Goal: Transaction & Acquisition: Purchase product/service

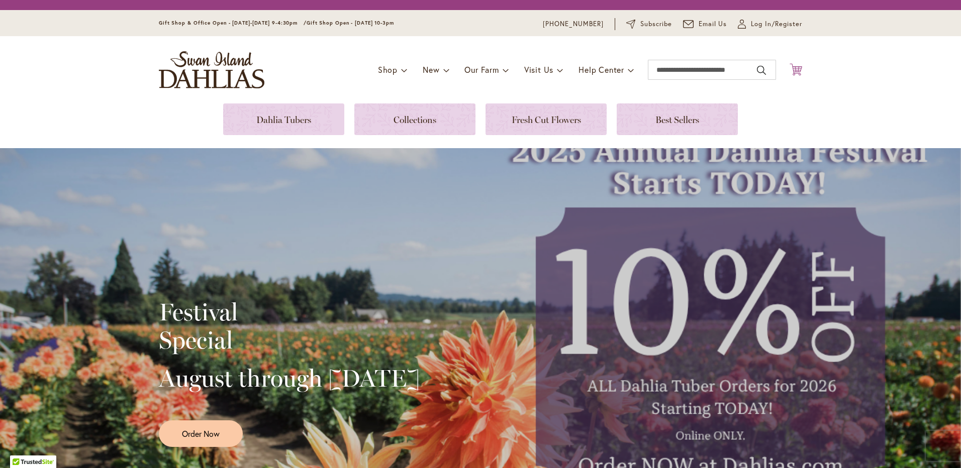
click at [792, 73] on icon "Cart .cls-1 { fill: #231f20; }" at bounding box center [796, 69] width 13 height 13
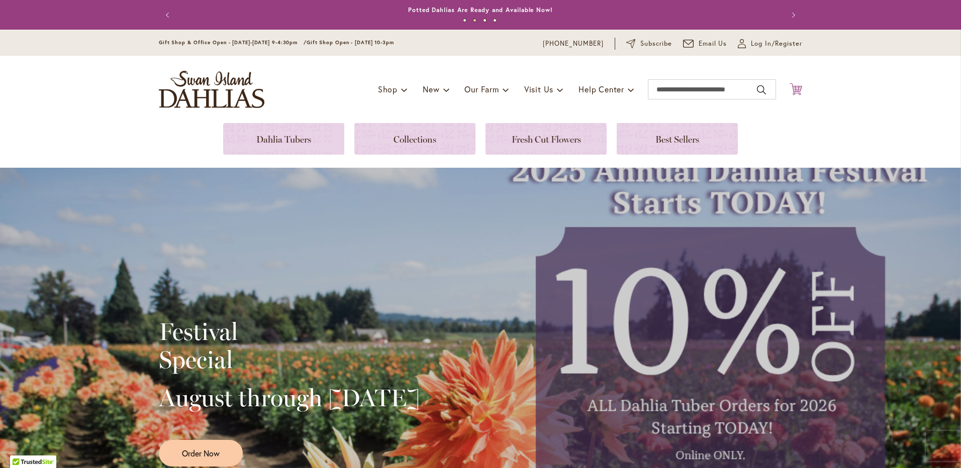
click at [795, 90] on icon "Cart .cls-1 { fill: #231f20; }" at bounding box center [796, 89] width 13 height 13
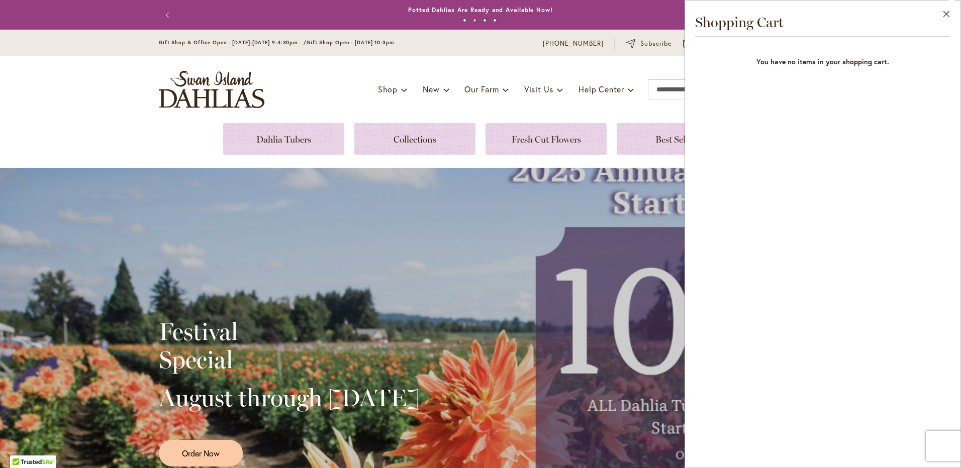
click at [180, 120] on div "Toggle Nav Shop Dahlia Tubers Collections Fresh Cut Dahlias Gardening Supplies …" at bounding box center [480, 89] width 663 height 67
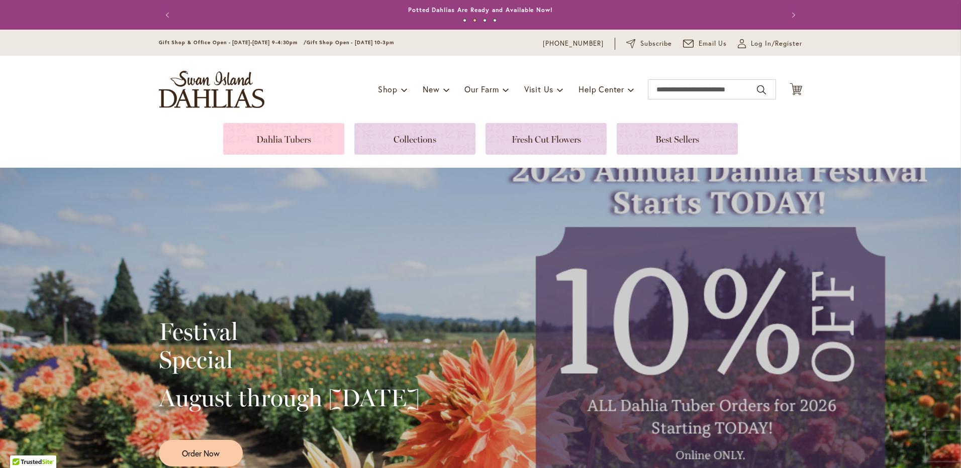
click at [295, 137] on link at bounding box center [283, 139] width 121 height 32
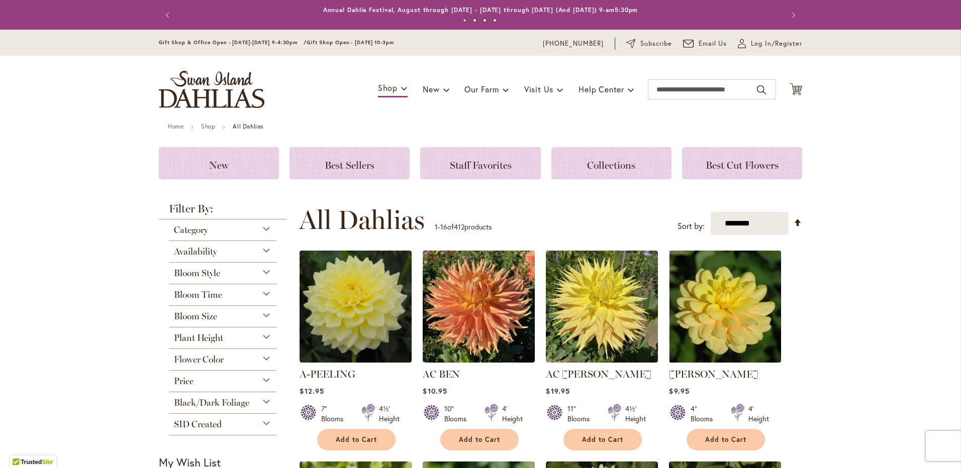
scroll to position [101, 0]
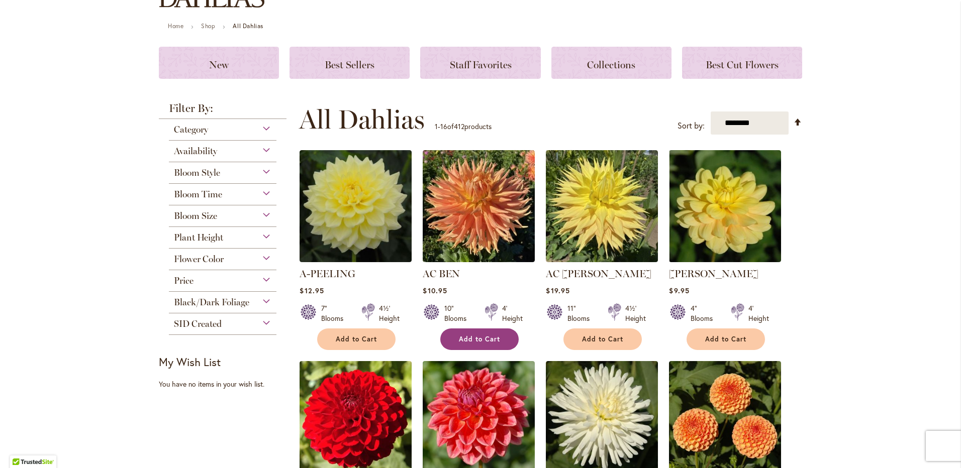
click at [481, 331] on button "Add to Cart" at bounding box center [479, 340] width 78 height 22
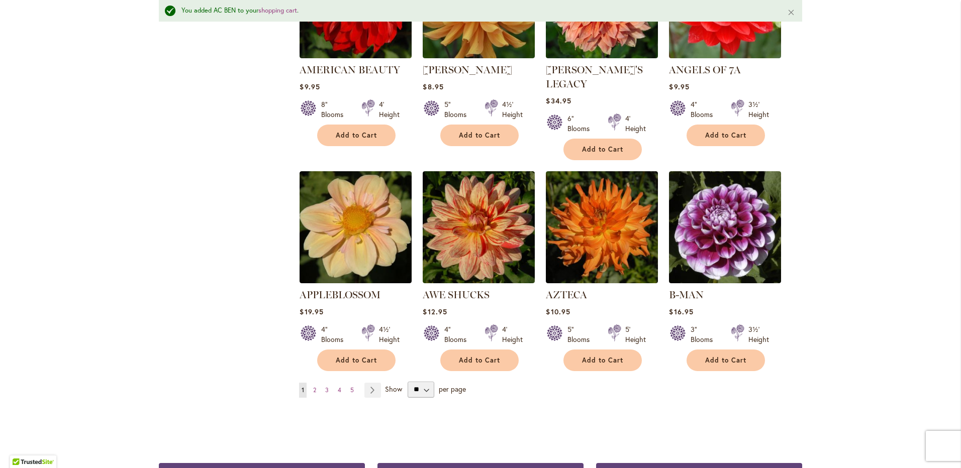
scroll to position [754, 0]
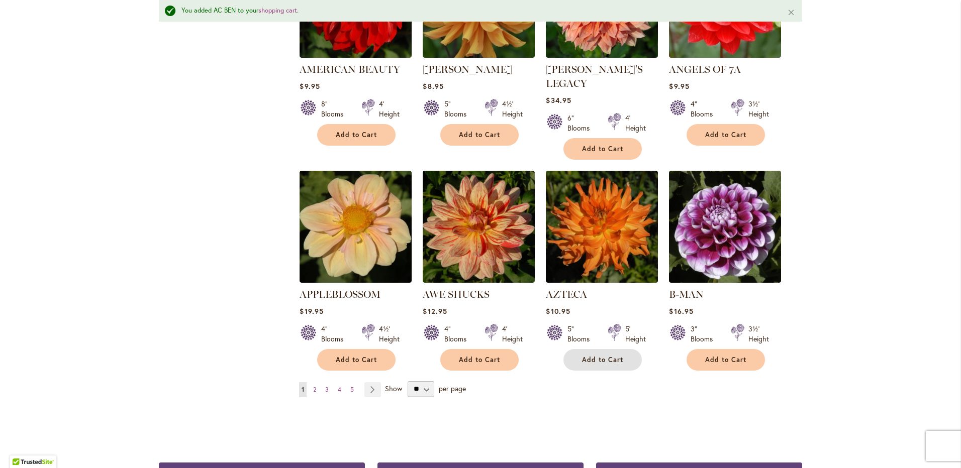
drag, startPoint x: 593, startPoint y: 341, endPoint x: 654, endPoint y: 314, distance: 67.5
click at [593, 356] on span "Add to Cart" at bounding box center [602, 360] width 41 height 9
click at [313, 386] on span "2" at bounding box center [314, 390] width 3 height 8
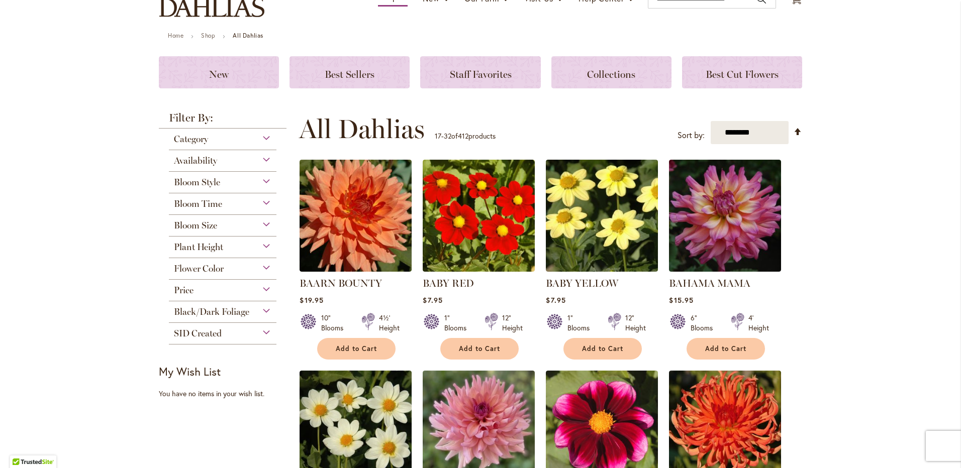
scroll to position [101, 0]
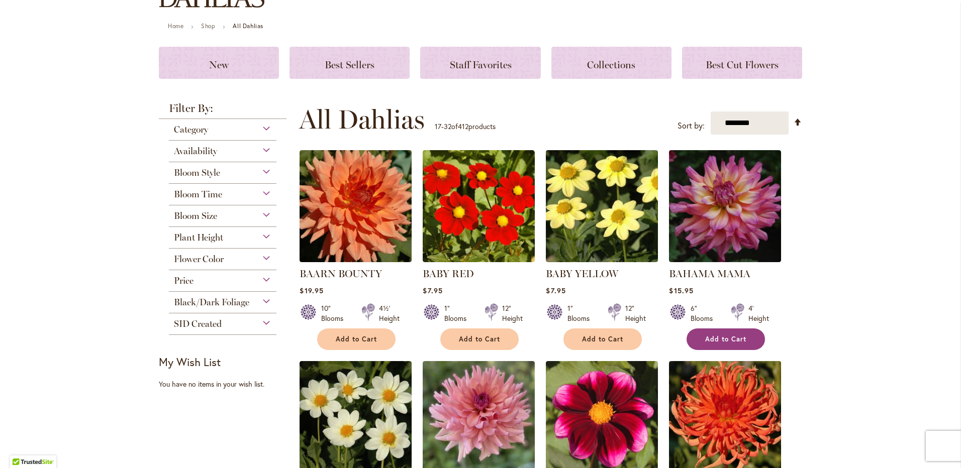
click at [715, 335] on span "Add to Cart" at bounding box center [725, 339] width 41 height 9
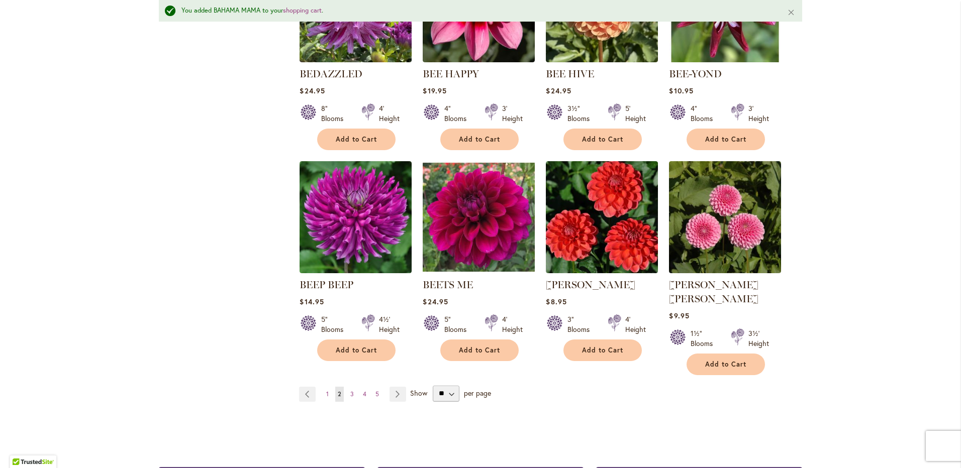
scroll to position [754, 0]
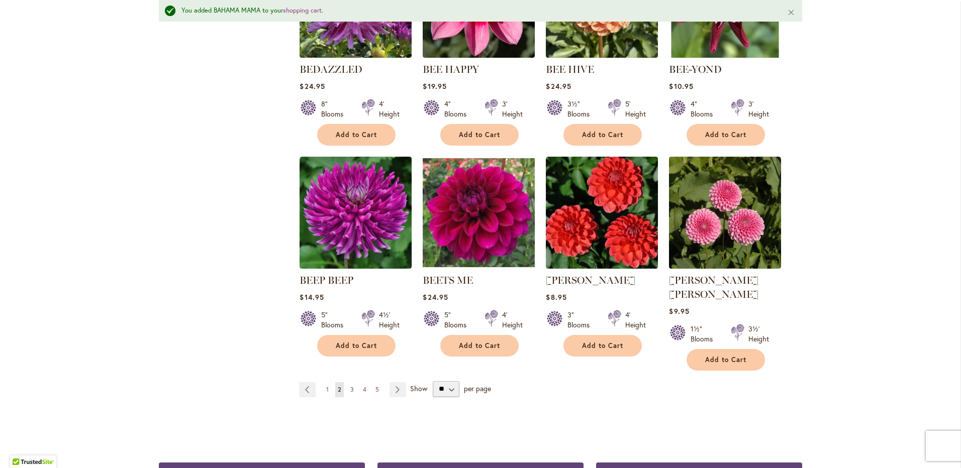
click at [350, 386] on span "3" at bounding box center [352, 390] width 4 height 8
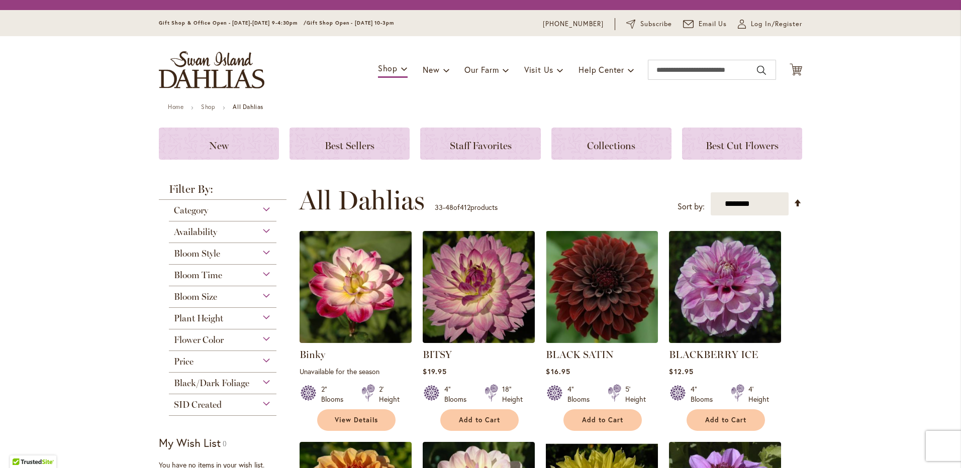
scroll to position [220, 0]
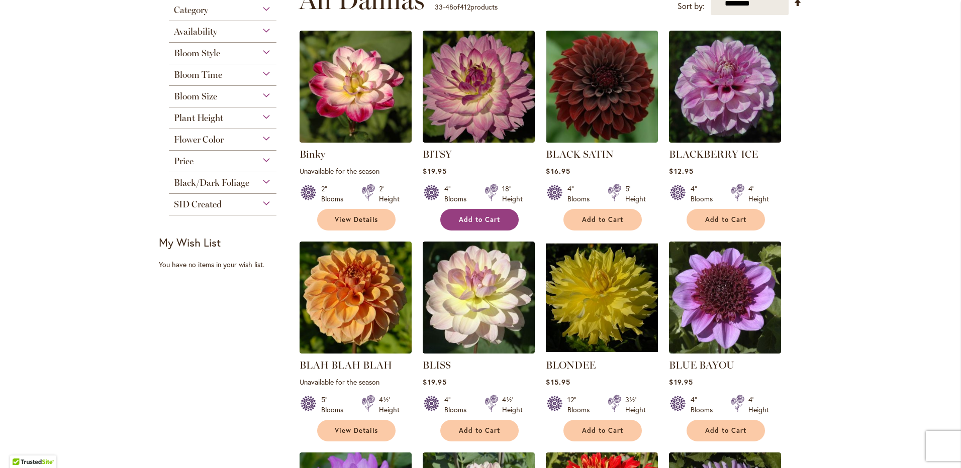
click at [489, 216] on span "Add to Cart" at bounding box center [479, 220] width 41 height 9
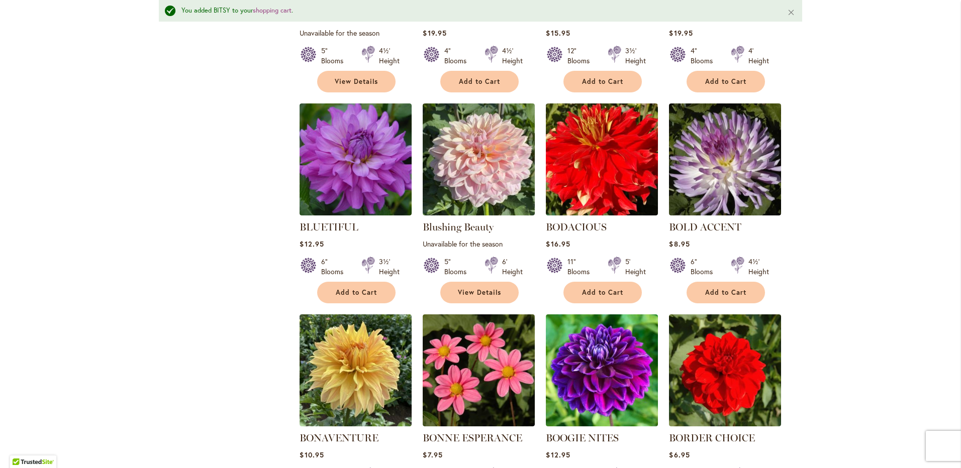
scroll to position [599, 0]
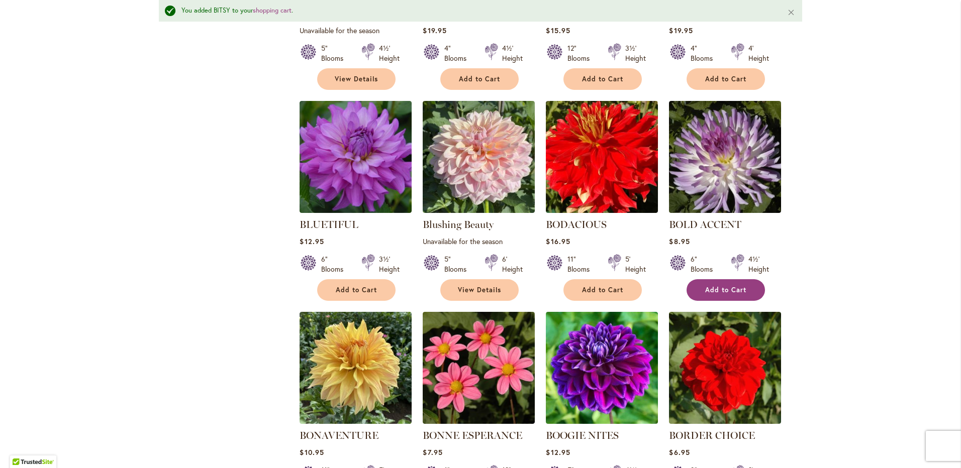
click at [715, 292] on span "Add to Cart" at bounding box center [725, 290] width 41 height 9
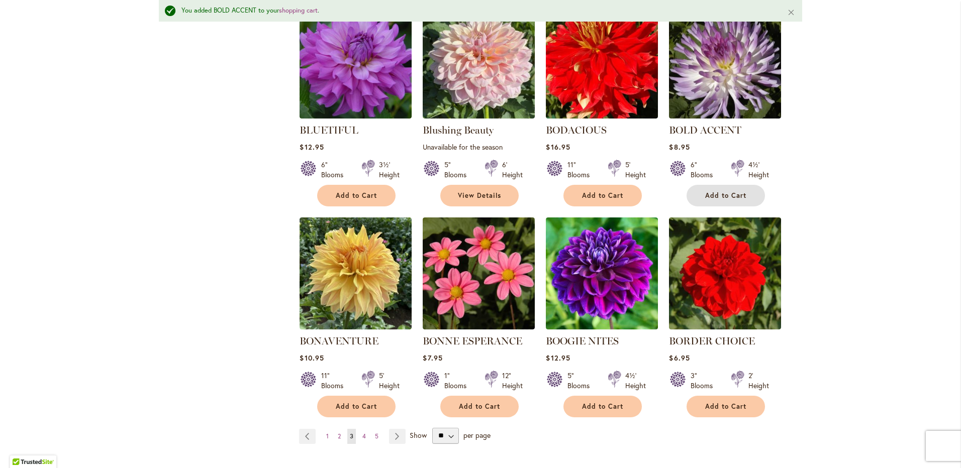
scroll to position [749, 0]
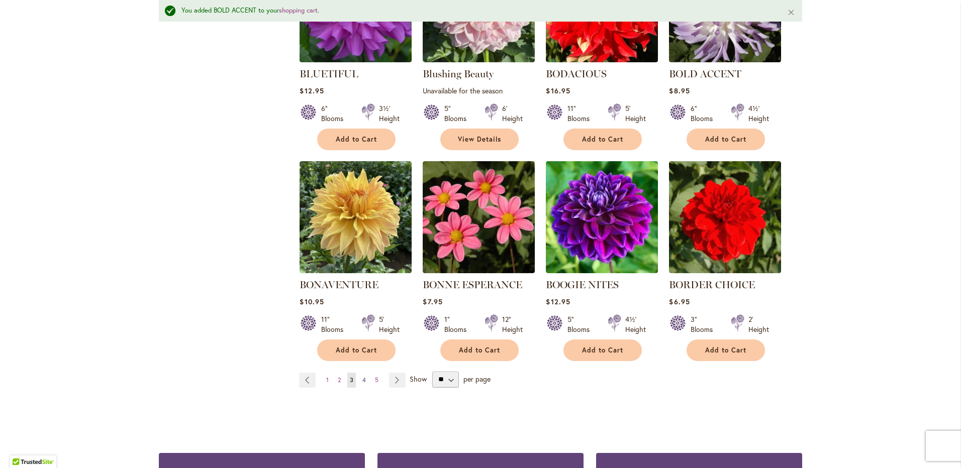
click at [362, 379] on span "4" at bounding box center [364, 380] width 4 height 8
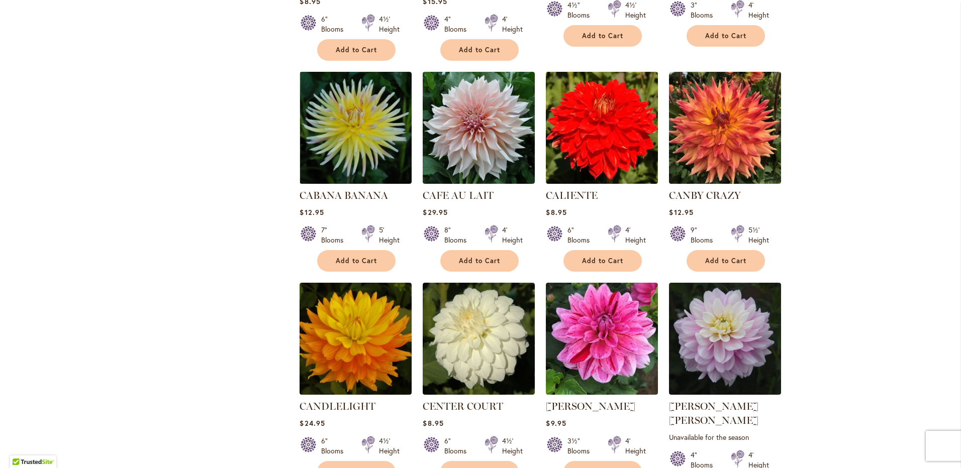
scroll to position [622, 0]
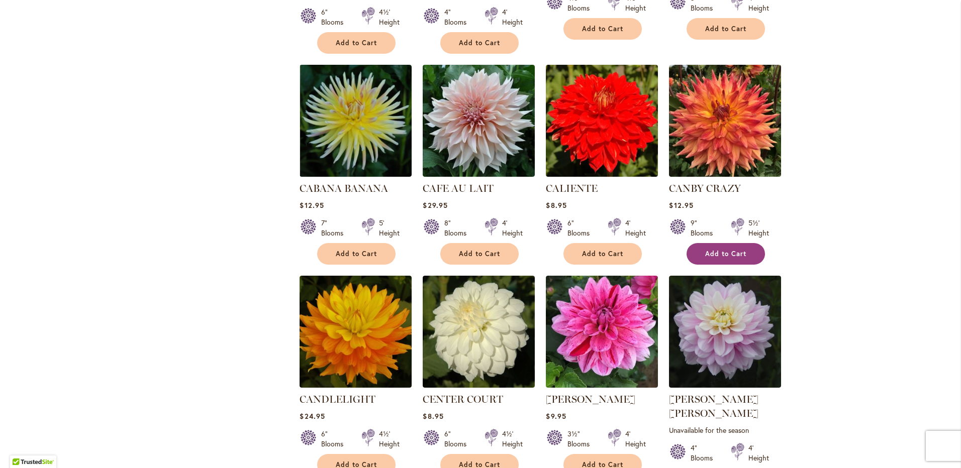
click at [712, 249] on button "Add to Cart" at bounding box center [726, 254] width 78 height 22
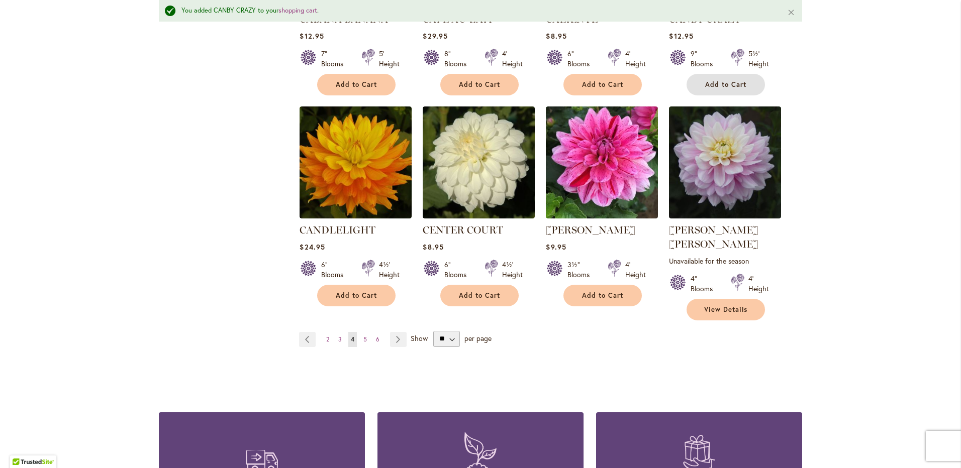
scroll to position [850, 0]
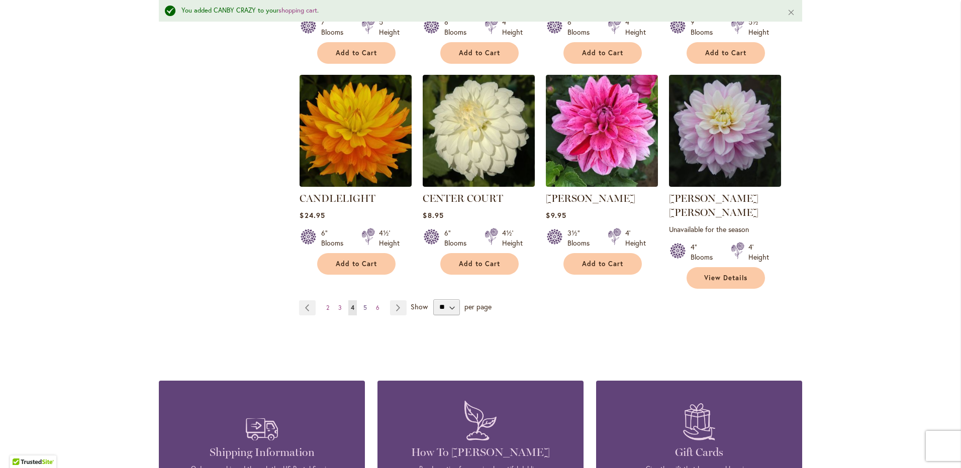
click at [363, 304] on span "5" at bounding box center [365, 308] width 4 height 8
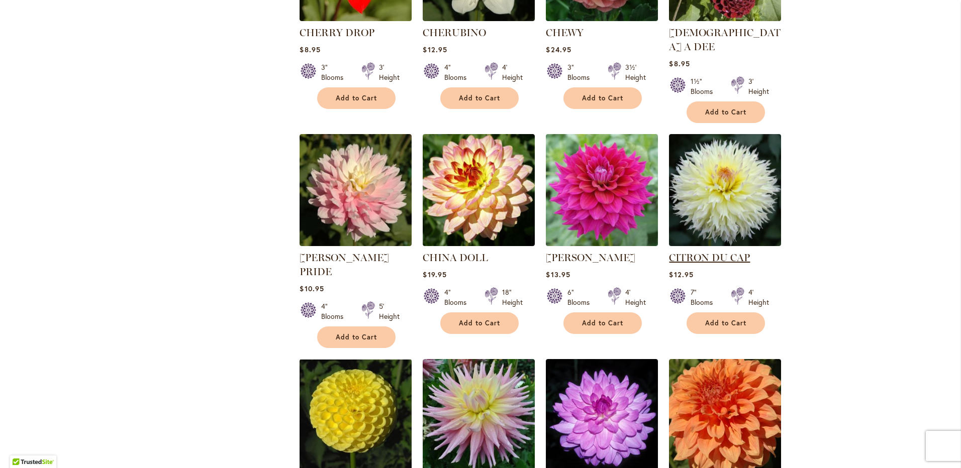
scroll to position [653, 0]
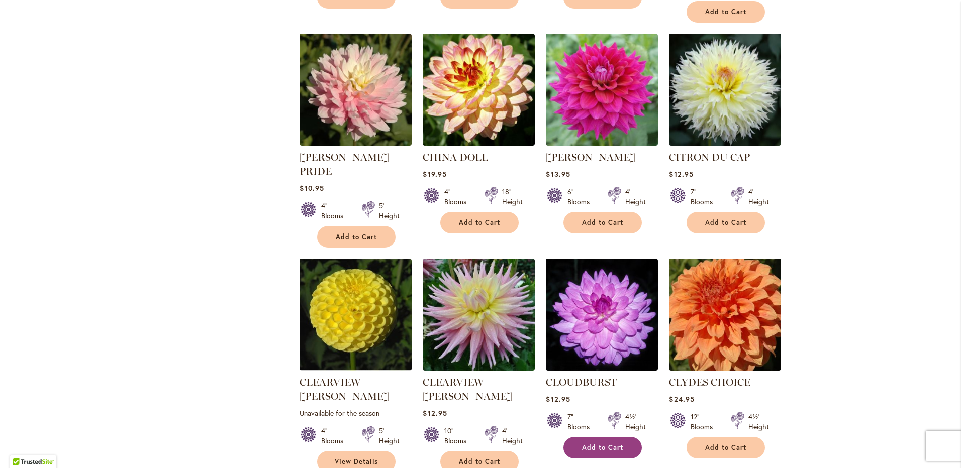
click at [600, 444] on span "Add to Cart" at bounding box center [602, 448] width 41 height 9
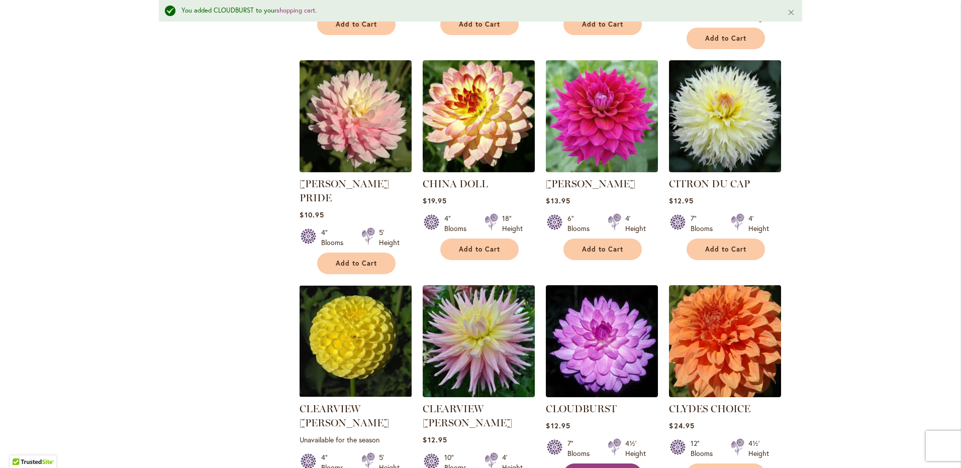
scroll to position [680, 0]
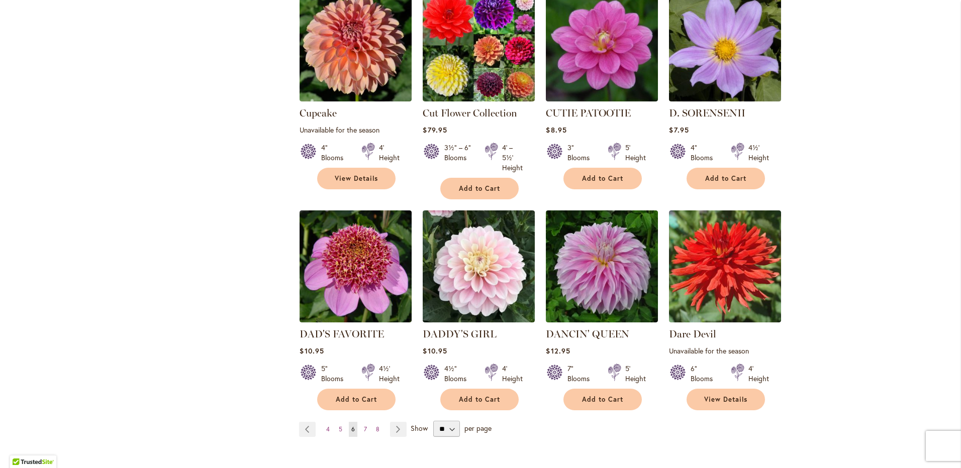
scroll to position [723, 0]
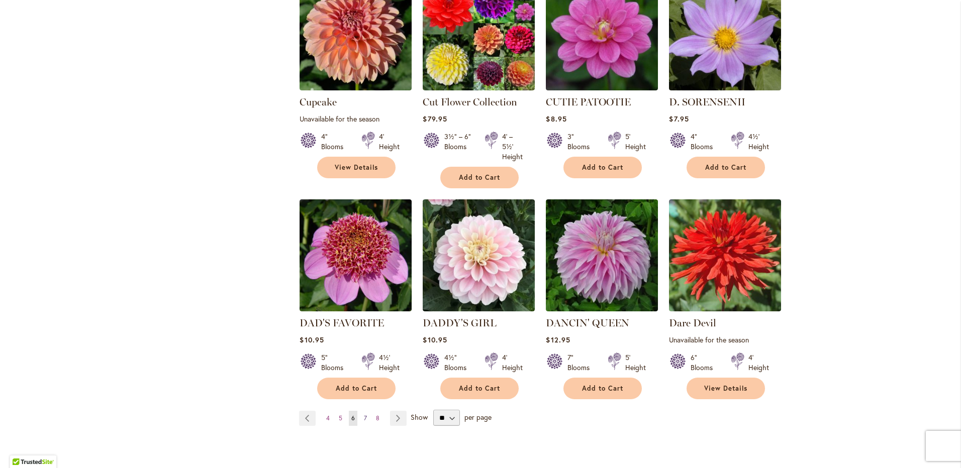
click at [364, 415] on span "7" at bounding box center [365, 419] width 3 height 8
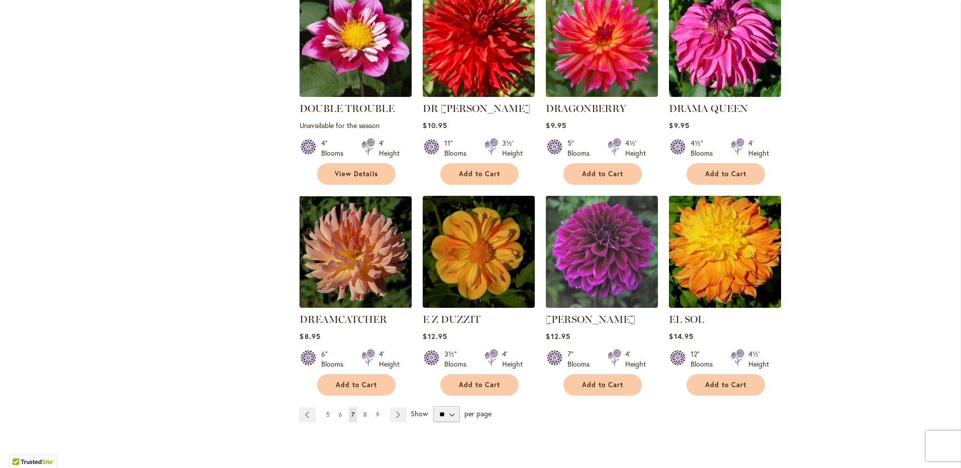
scroll to position [723, 0]
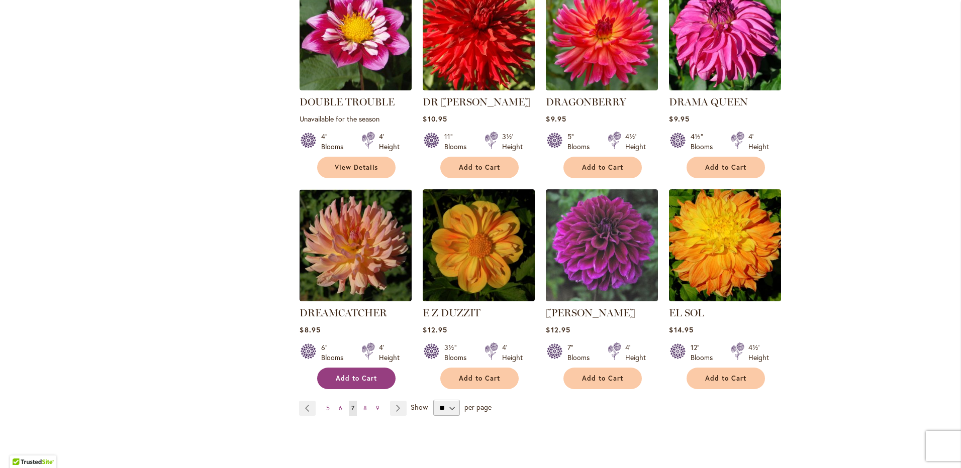
click at [352, 374] on span "Add to Cart" at bounding box center [356, 378] width 41 height 9
click at [363, 405] on span "8" at bounding box center [365, 409] width 4 height 8
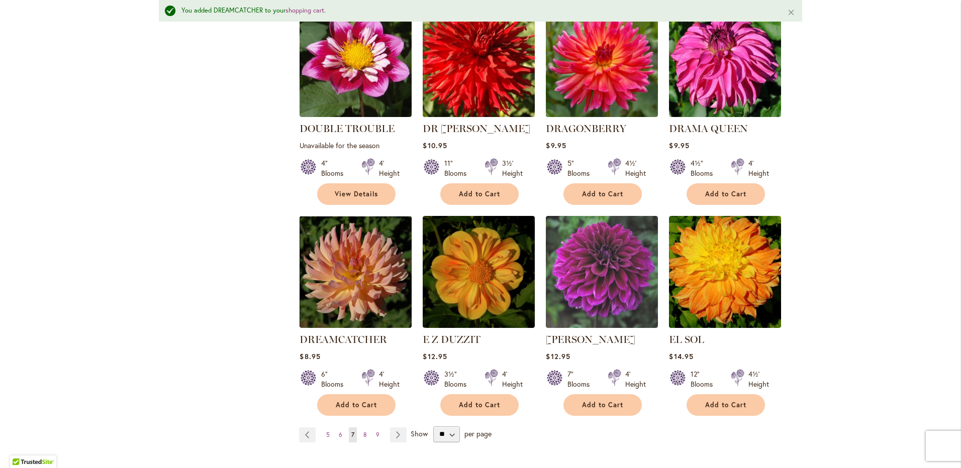
scroll to position [749, 0]
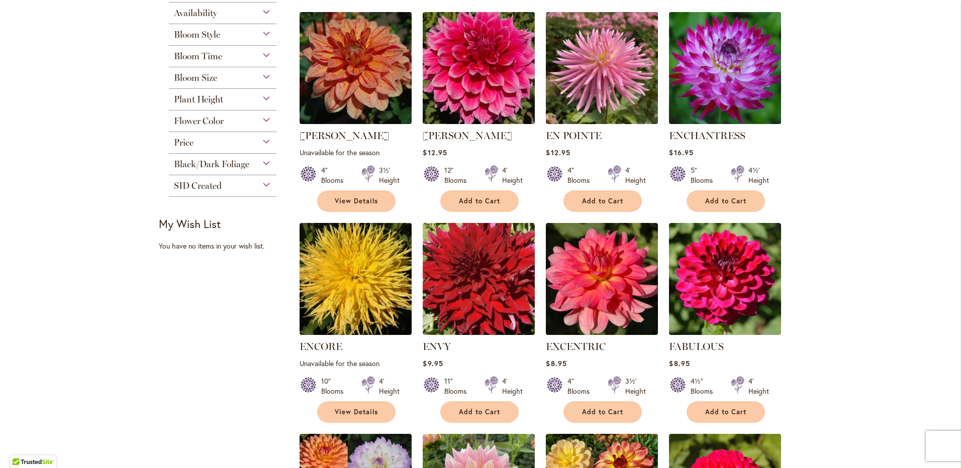
scroll to position [270, 0]
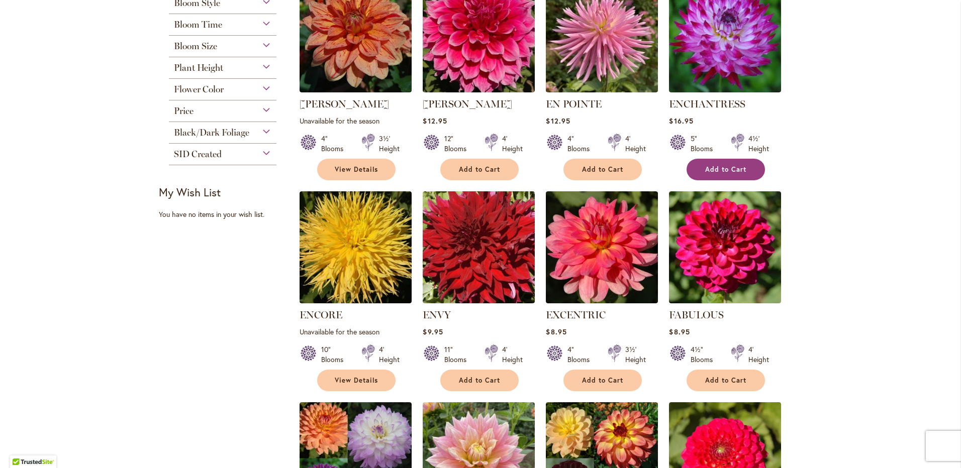
click at [740, 166] on span "Add to Cart" at bounding box center [725, 169] width 41 height 9
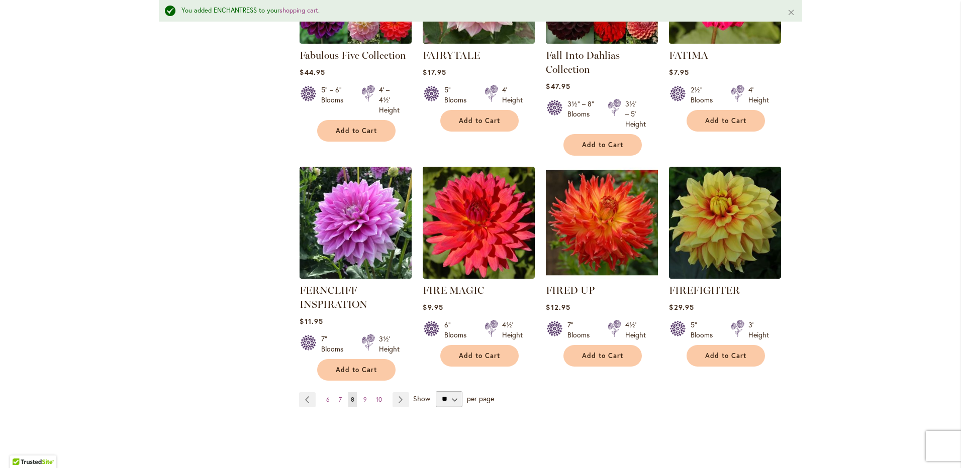
scroll to position [800, 0]
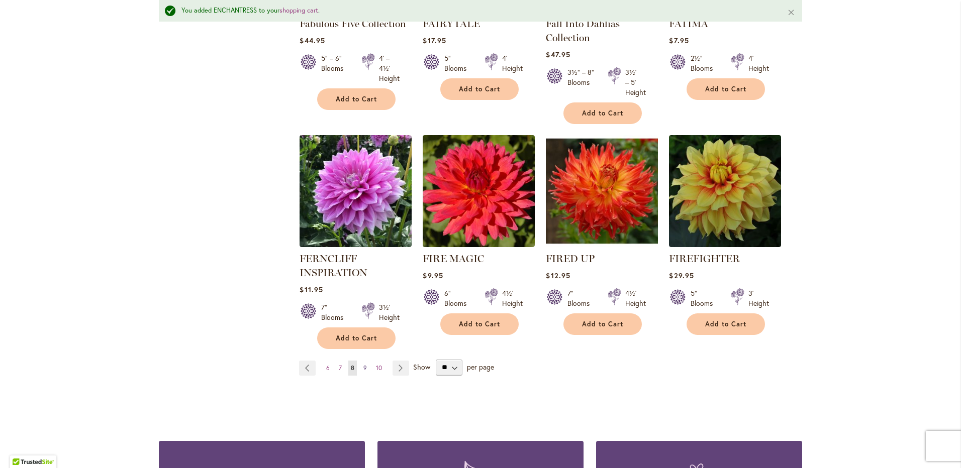
click at [363, 368] on span "9" at bounding box center [365, 368] width 4 height 8
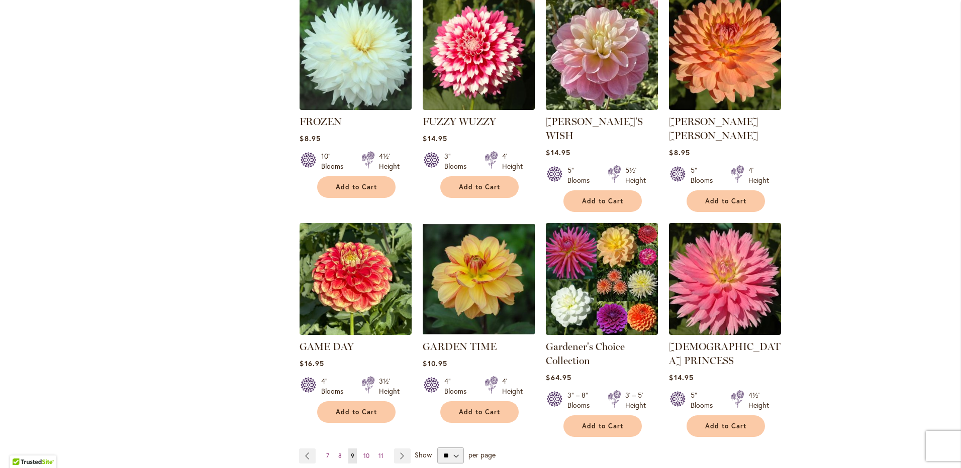
scroll to position [723, 0]
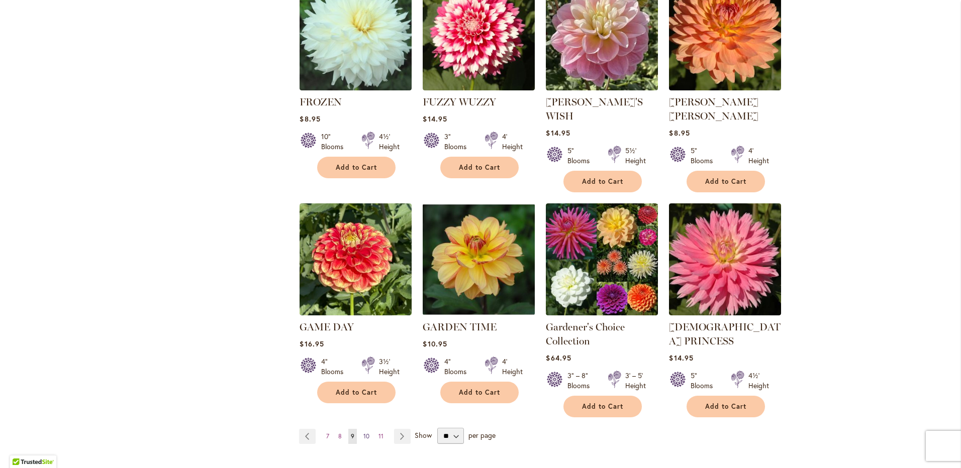
click at [363, 433] on span "10" at bounding box center [366, 437] width 6 height 8
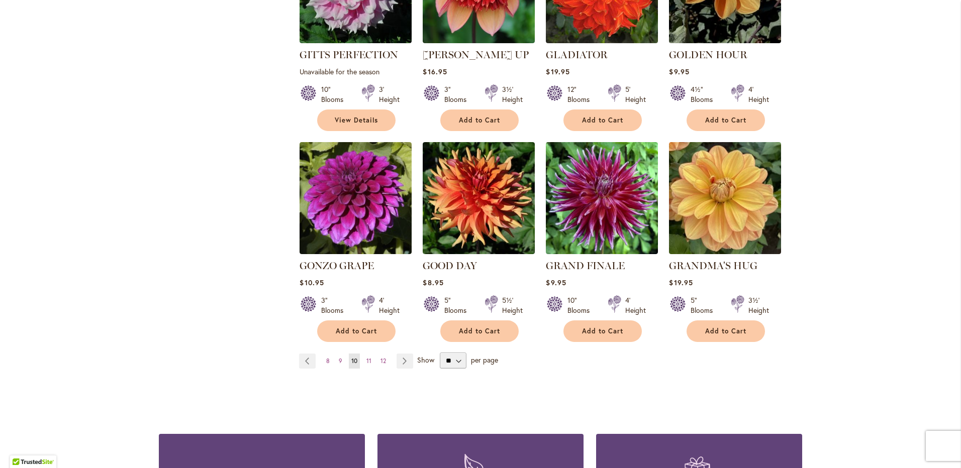
scroll to position [773, 0]
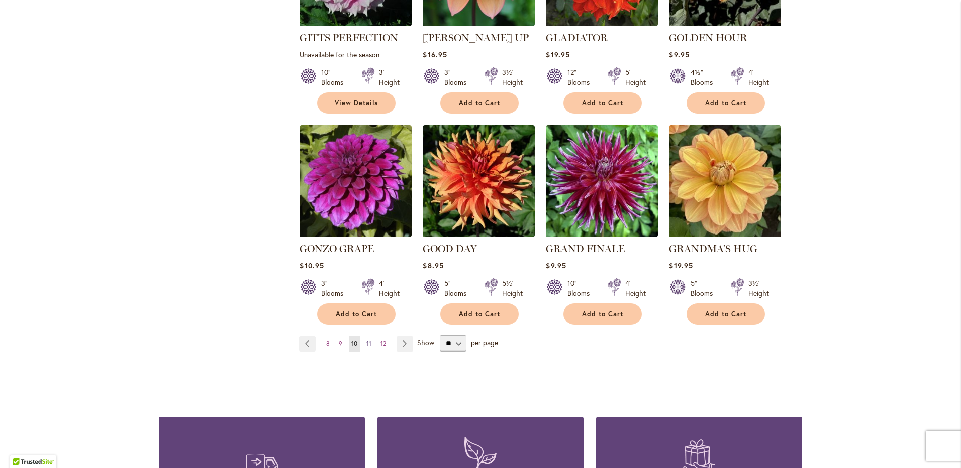
click at [366, 340] on span "11" at bounding box center [368, 344] width 5 height 8
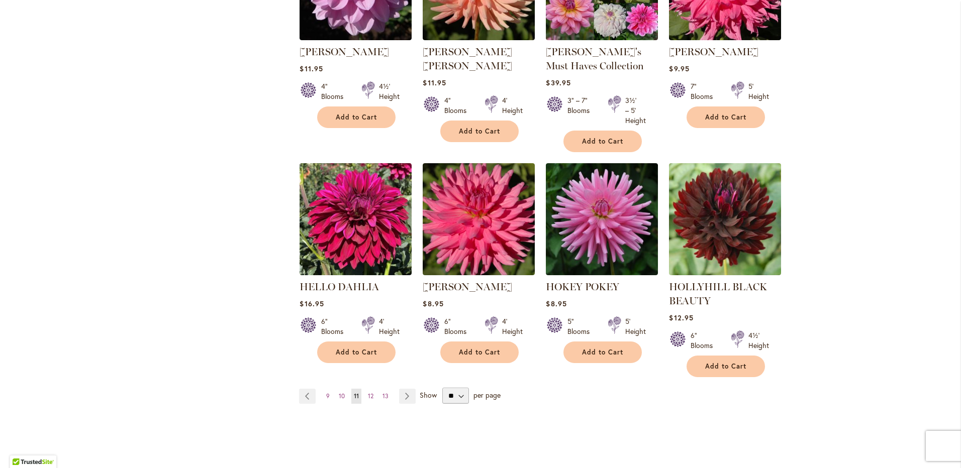
scroll to position [773, 0]
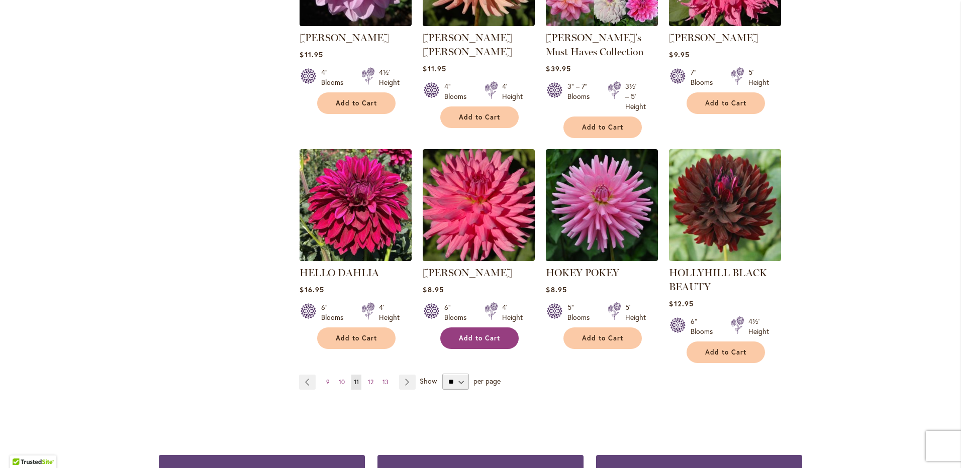
click at [480, 334] on span "Add to Cart" at bounding box center [479, 338] width 41 height 9
click at [368, 380] on span "12" at bounding box center [371, 382] width 6 height 8
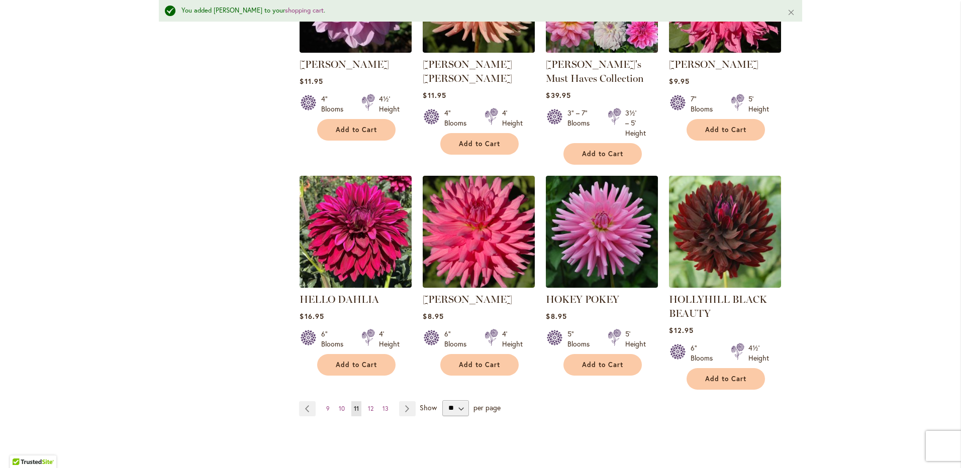
scroll to position [800, 0]
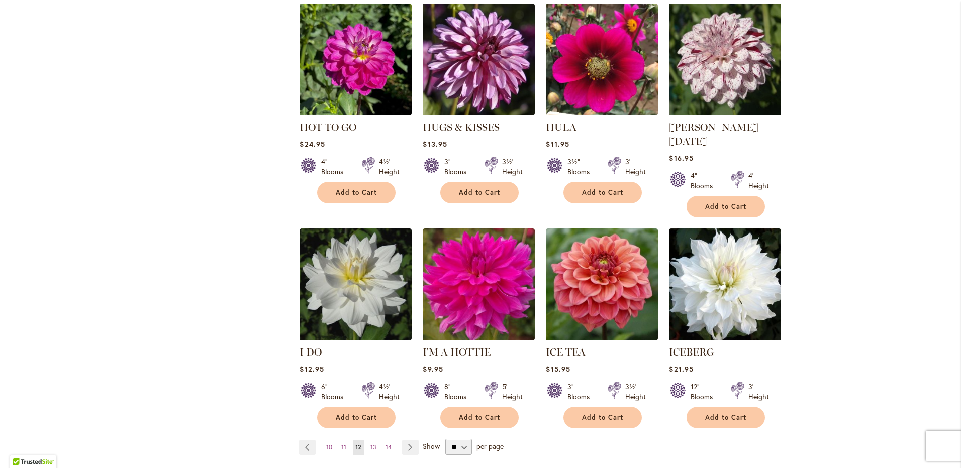
scroll to position [823, 0]
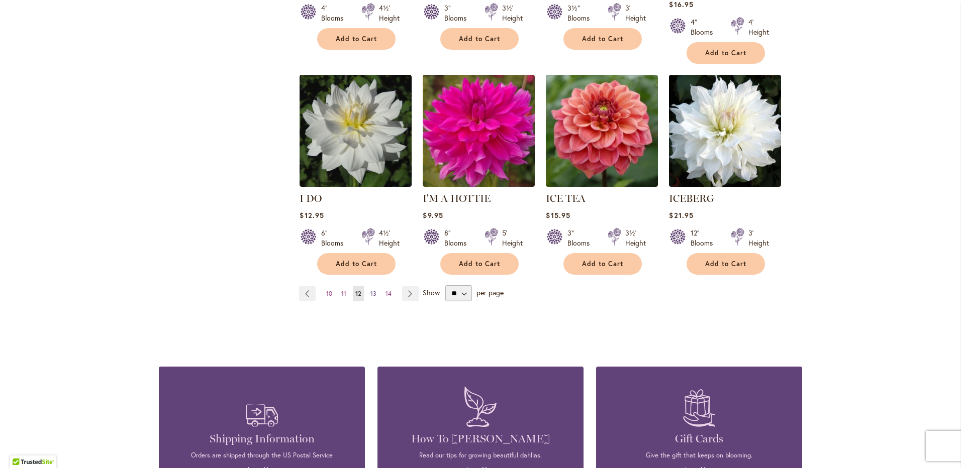
click at [371, 290] on span "13" at bounding box center [373, 294] width 6 height 8
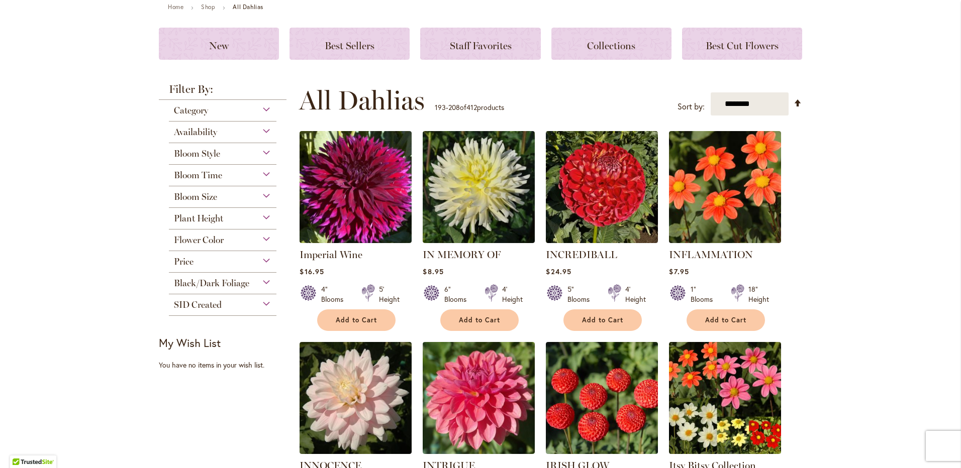
scroll to position [220, 0]
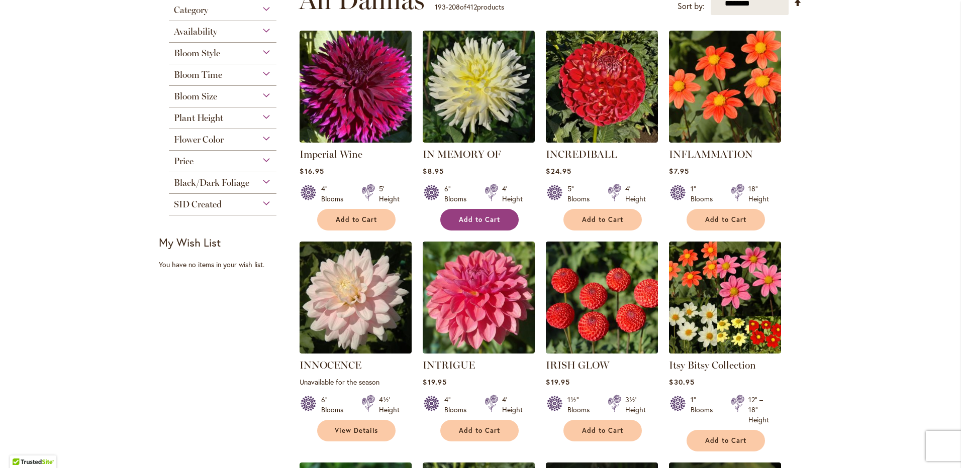
click at [473, 223] on span "Add to Cart" at bounding box center [479, 220] width 41 height 9
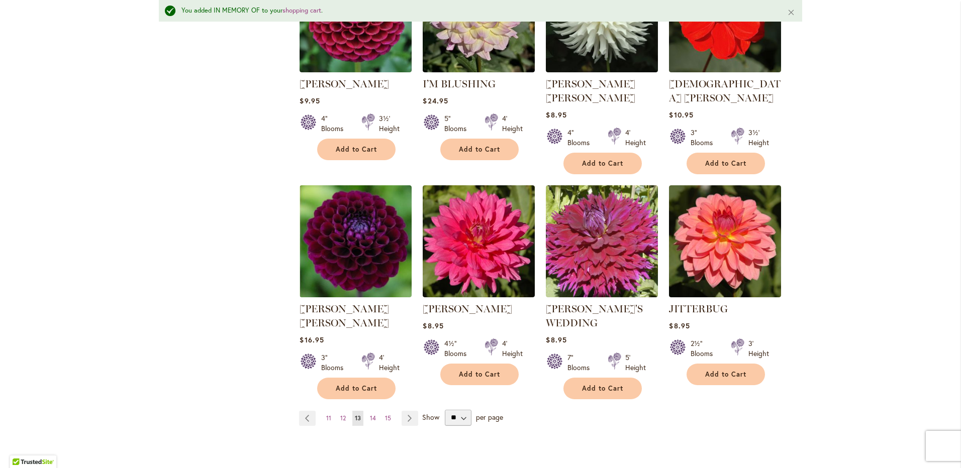
scroll to position [800, 0]
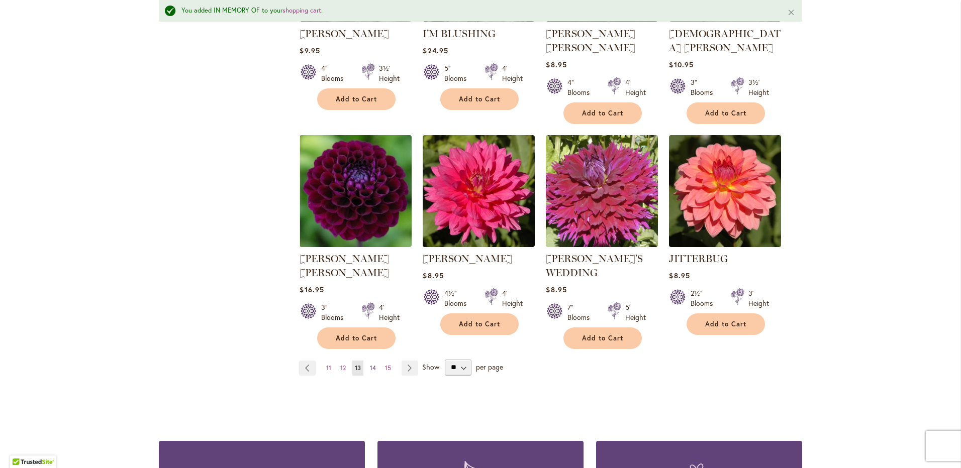
click at [370, 364] on span "14" at bounding box center [373, 368] width 6 height 8
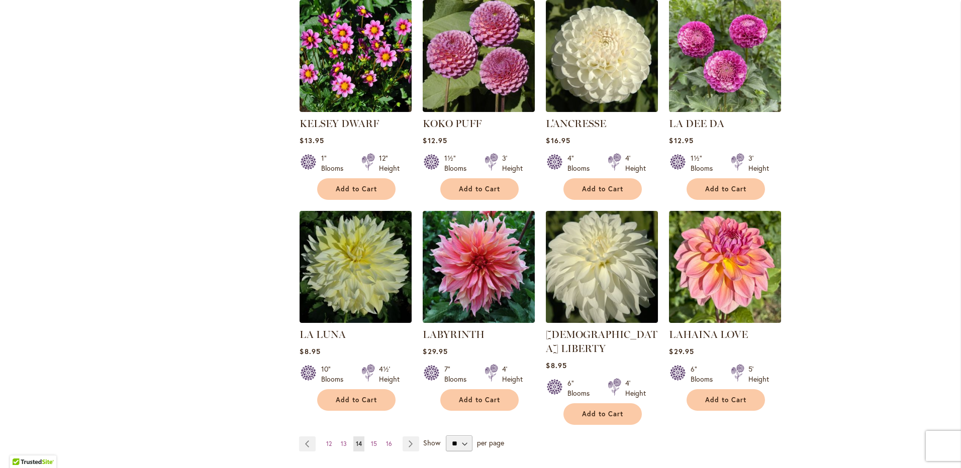
scroll to position [723, 0]
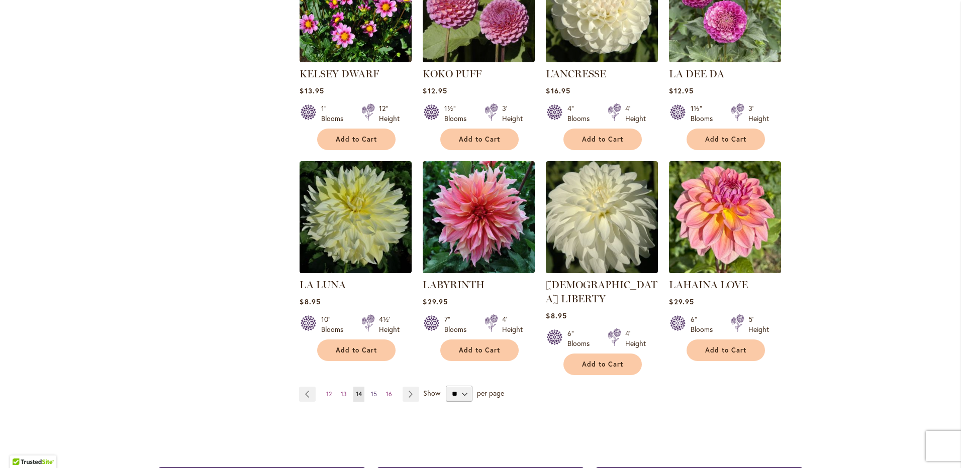
click at [371, 391] on span "15" at bounding box center [374, 395] width 6 height 8
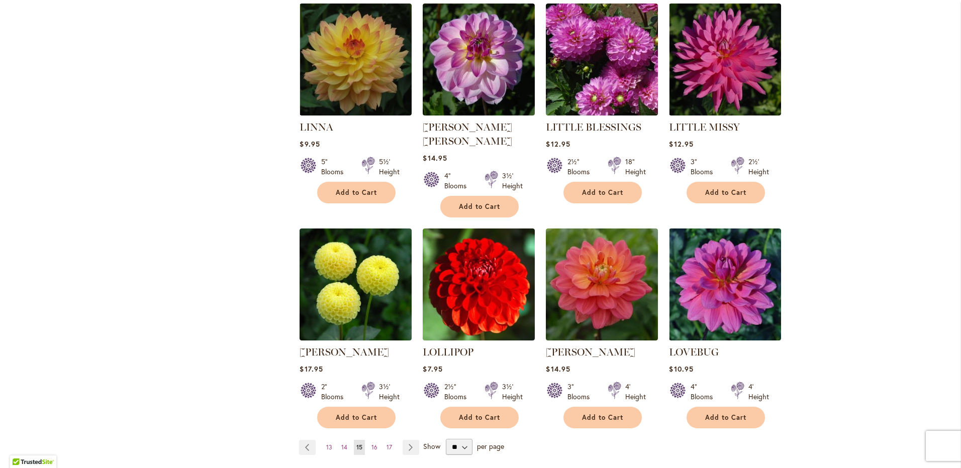
scroll to position [723, 0]
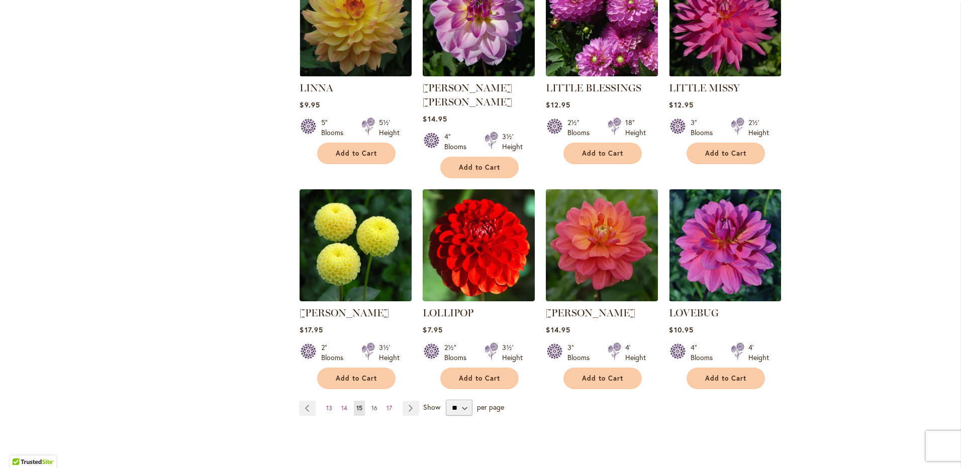
click at [372, 405] on span "16" at bounding box center [374, 409] width 6 height 8
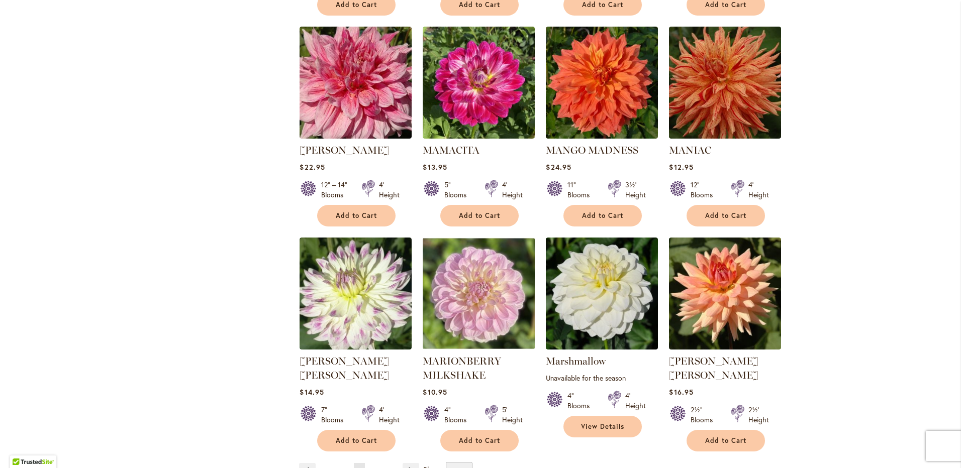
scroll to position [672, 0]
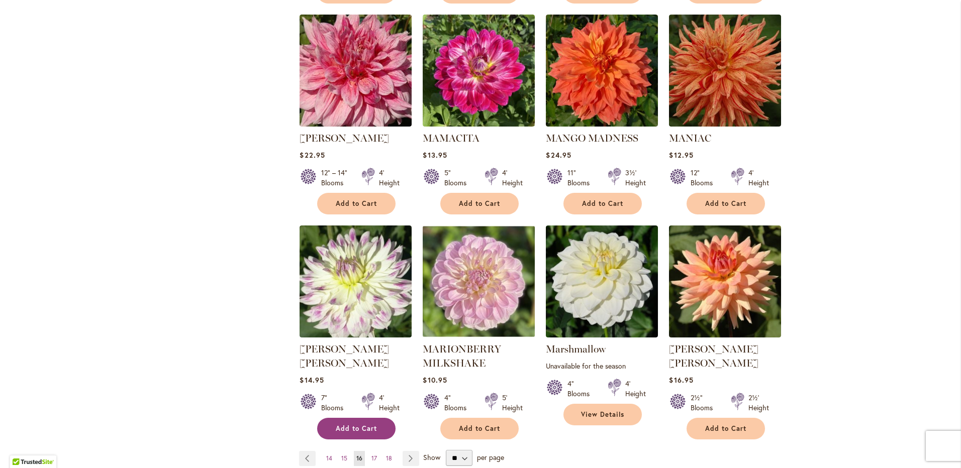
click at [349, 425] on span "Add to Cart" at bounding box center [356, 429] width 41 height 9
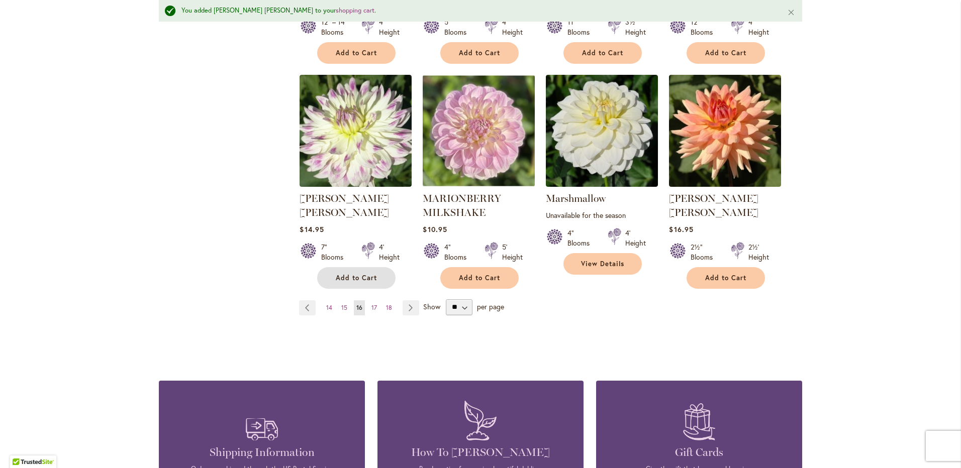
scroll to position [950, 0]
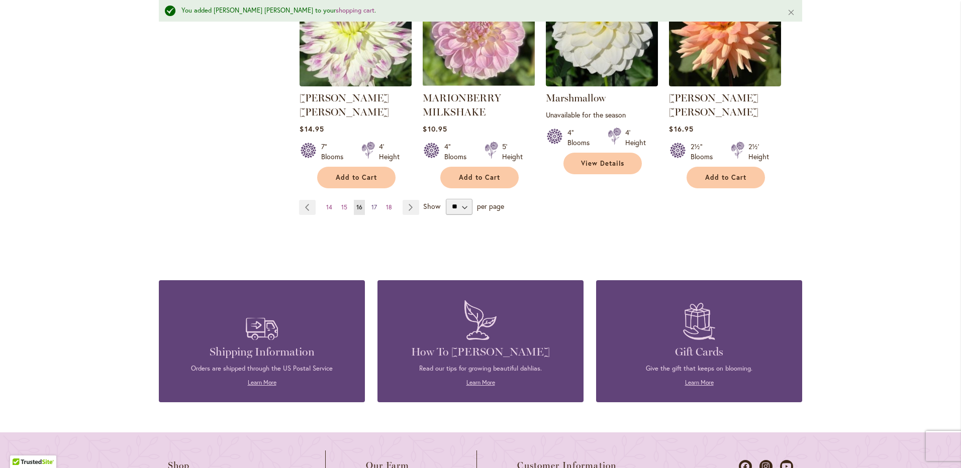
click at [372, 204] on span "17" at bounding box center [374, 208] width 6 height 8
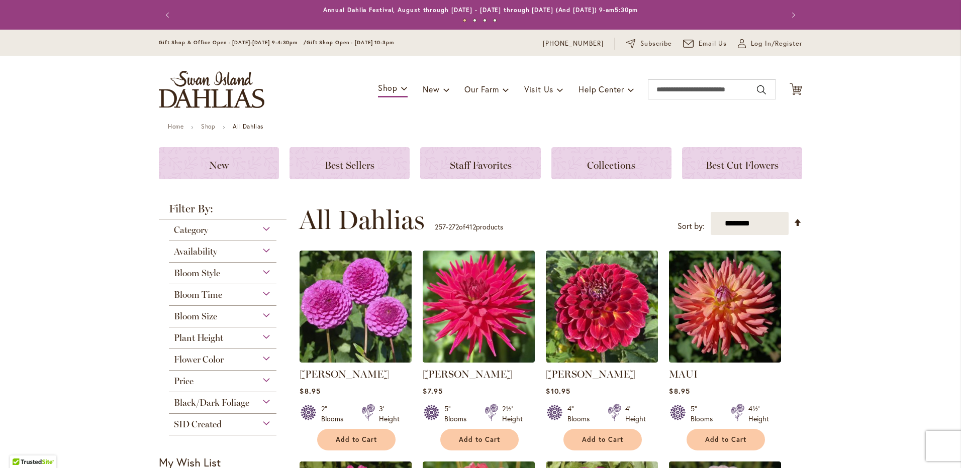
scroll to position [170, 0]
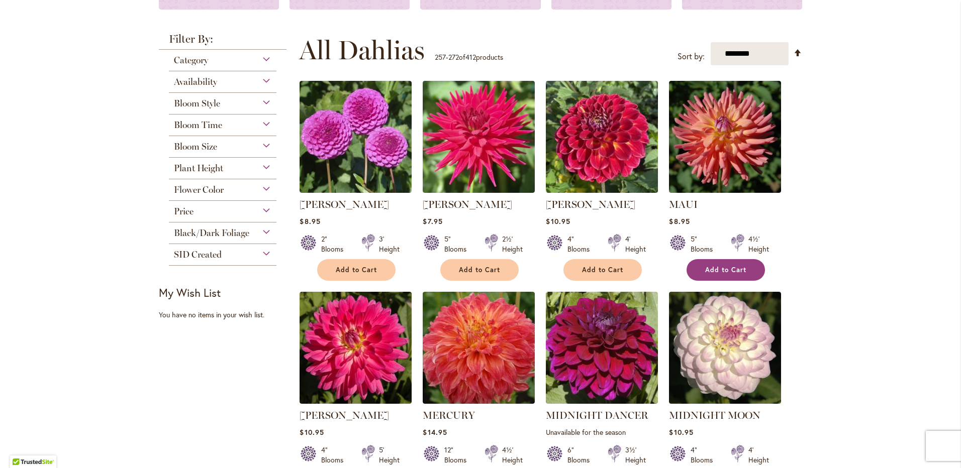
click at [720, 265] on button "Add to Cart" at bounding box center [726, 270] width 78 height 22
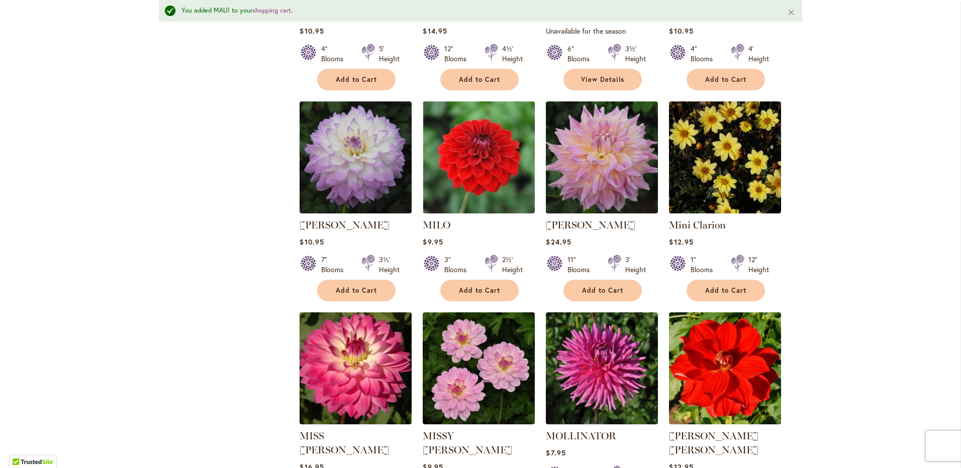
scroll to position [599, 0]
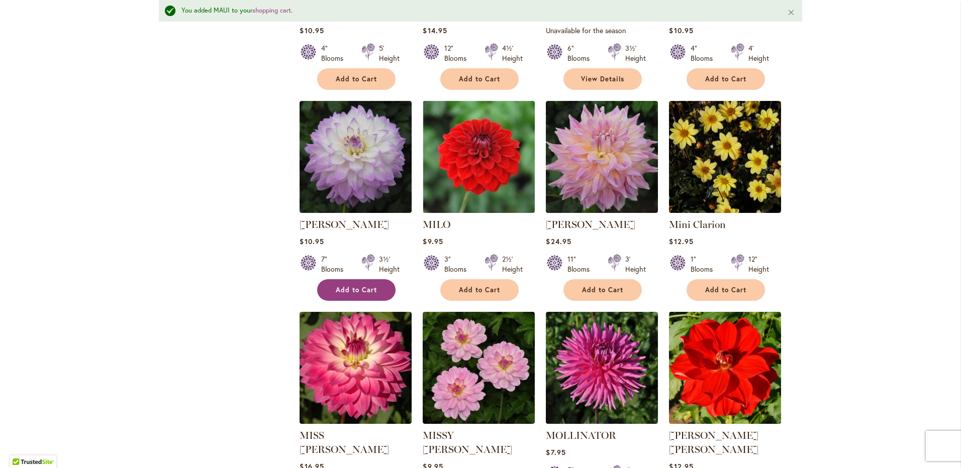
click at [356, 287] on span "Add to Cart" at bounding box center [356, 290] width 41 height 9
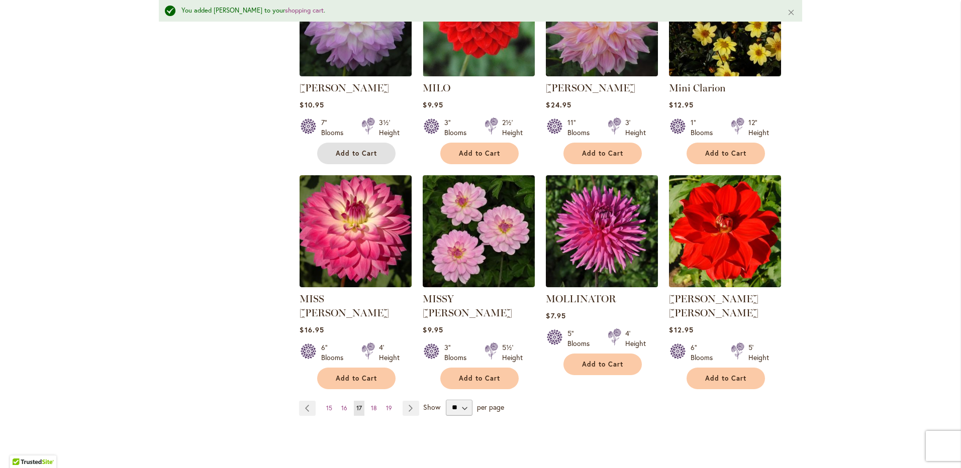
scroll to position [749, 0]
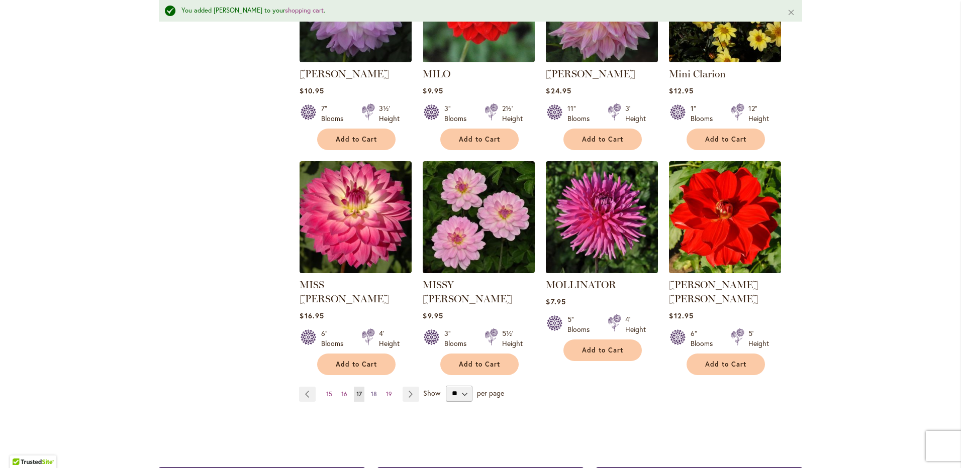
click at [371, 391] on span "18" at bounding box center [374, 395] width 6 height 8
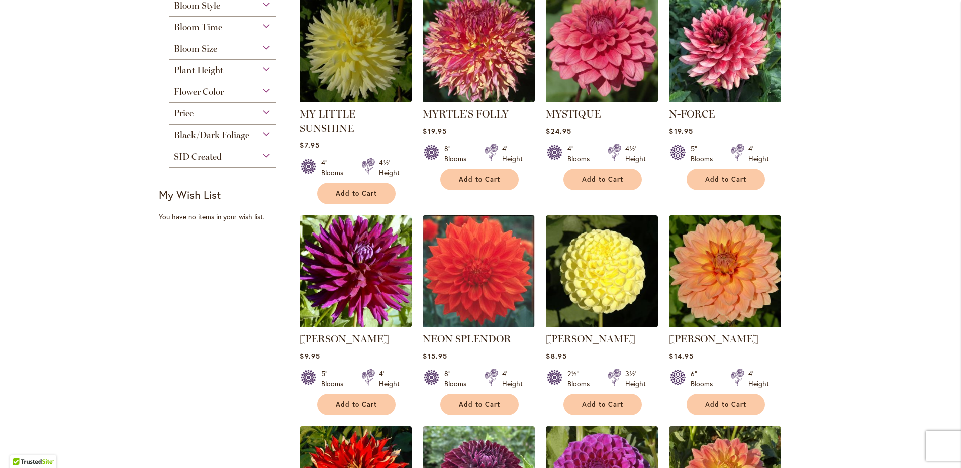
scroll to position [672, 0]
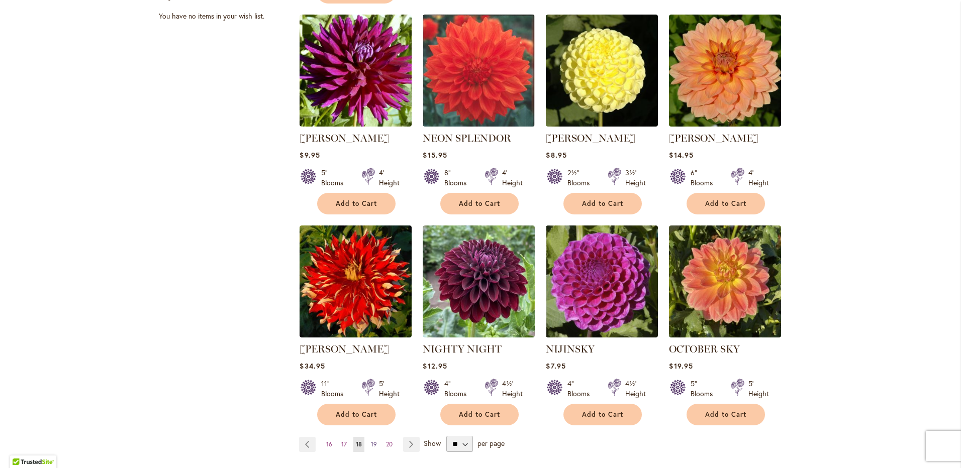
click at [371, 441] on span "19" at bounding box center [374, 445] width 6 height 8
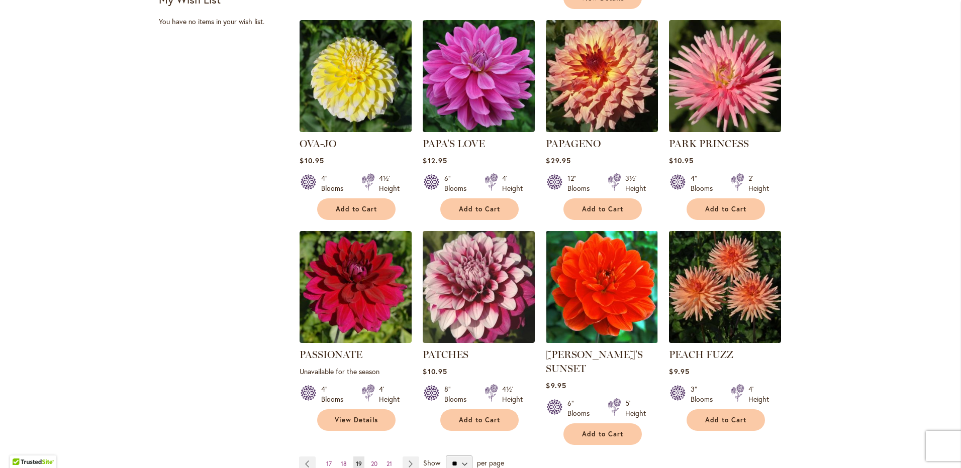
scroll to position [672, 0]
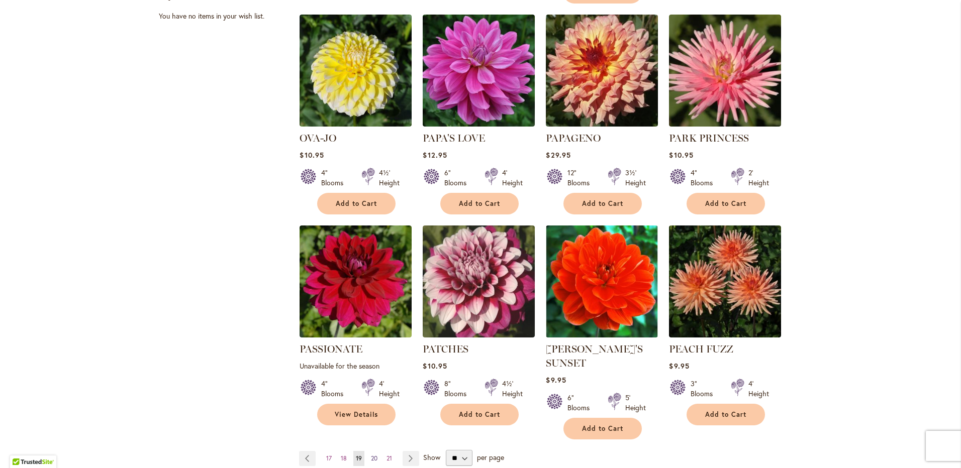
click at [371, 455] on span "20" at bounding box center [374, 459] width 7 height 8
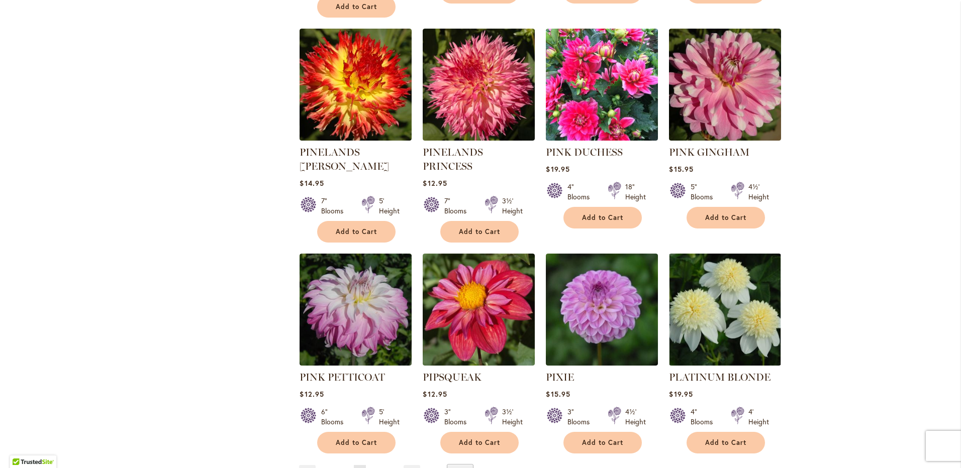
scroll to position [723, 0]
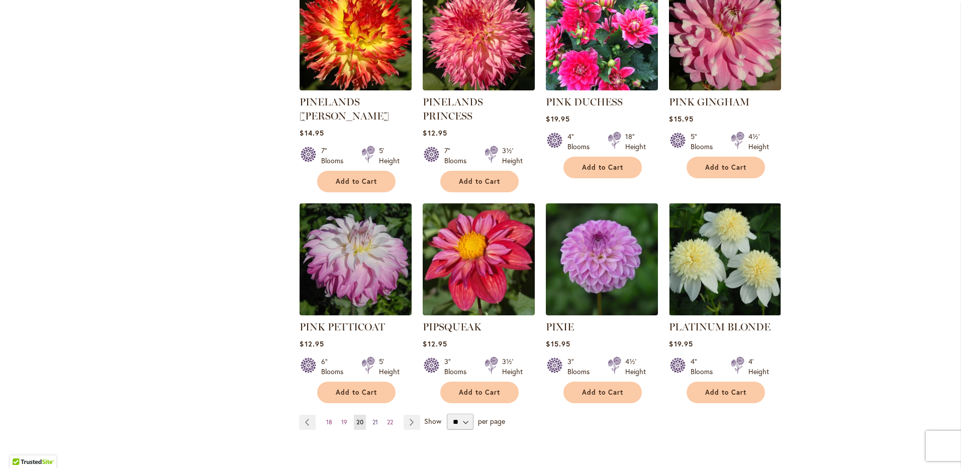
click at [372, 419] on span "21" at bounding box center [375, 423] width 6 height 8
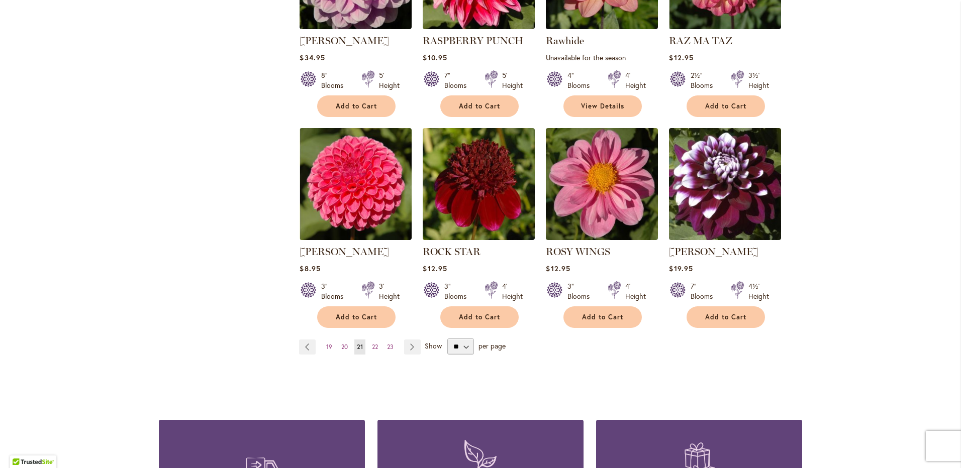
scroll to position [773, 0]
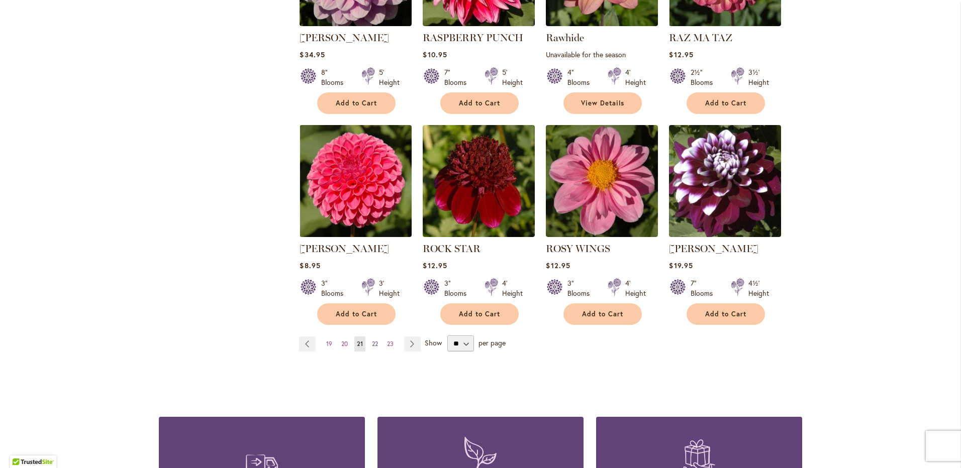
click at [372, 344] on span "22" at bounding box center [375, 344] width 6 height 8
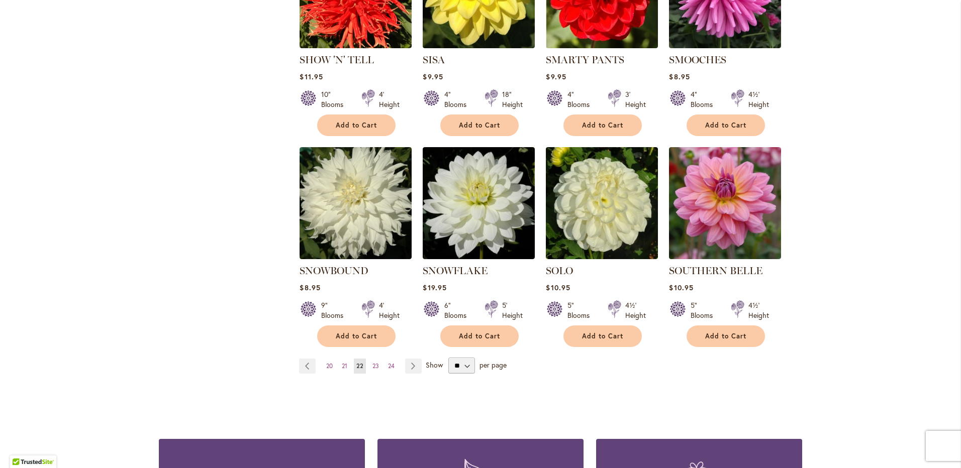
scroll to position [773, 0]
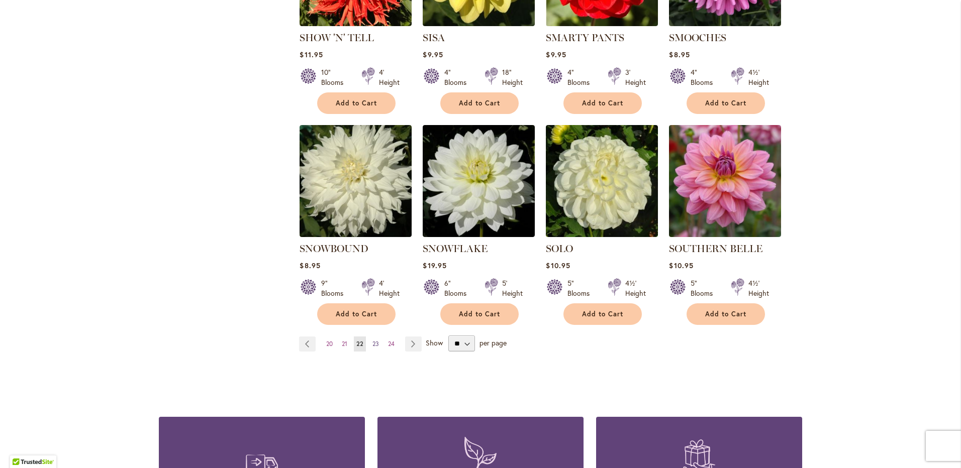
click at [372, 340] on span "23" at bounding box center [375, 344] width 7 height 8
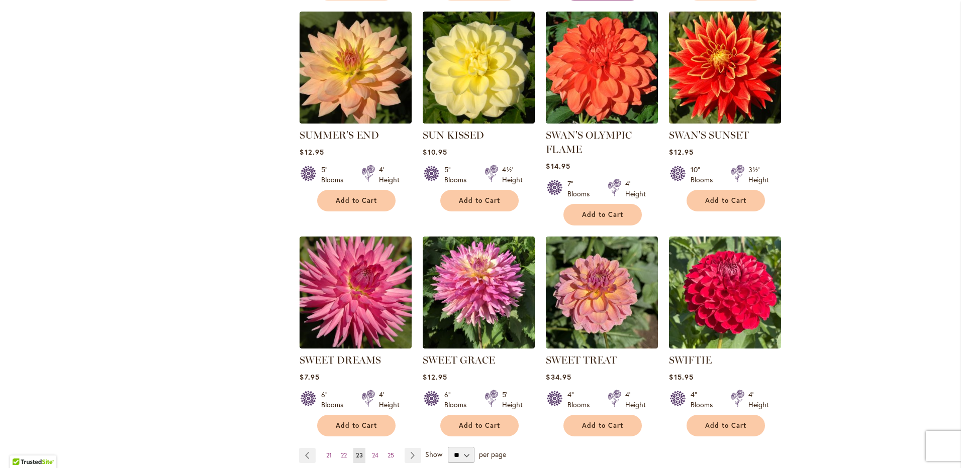
scroll to position [672, 0]
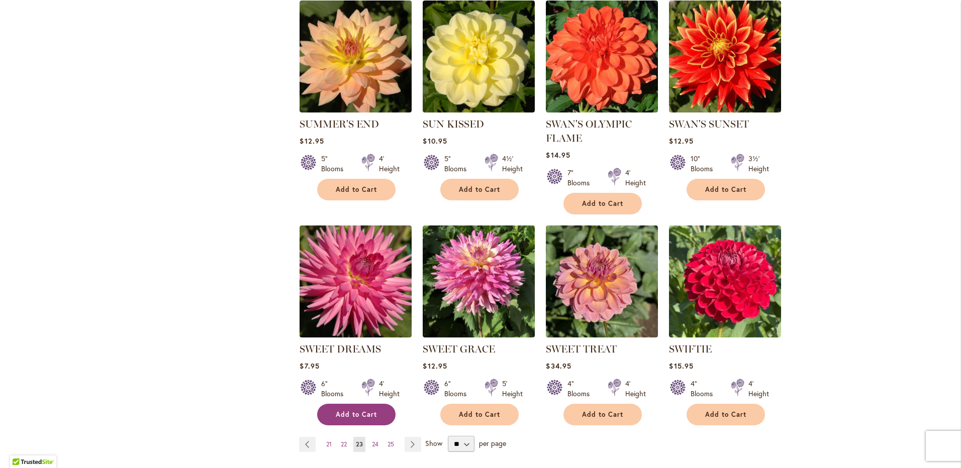
click at [351, 417] on span "Add to Cart" at bounding box center [356, 415] width 41 height 9
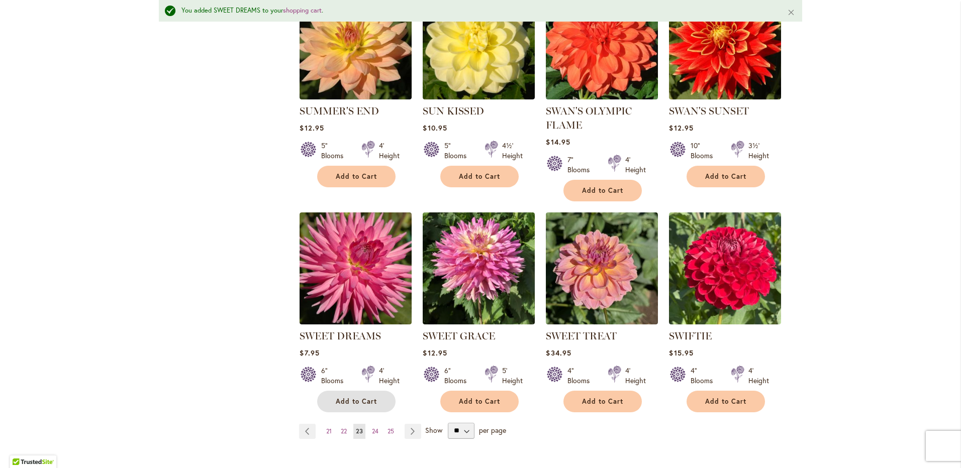
scroll to position [850, 0]
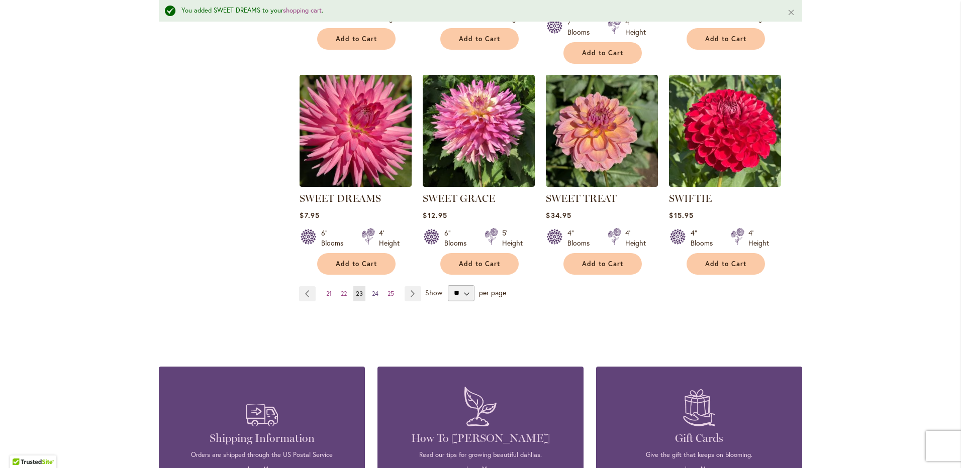
click at [372, 293] on span "24" at bounding box center [375, 294] width 7 height 8
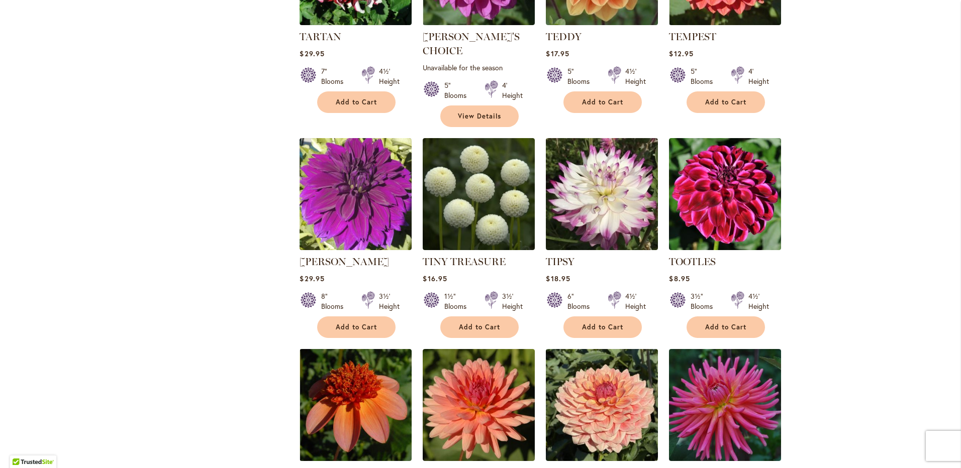
scroll to position [553, 0]
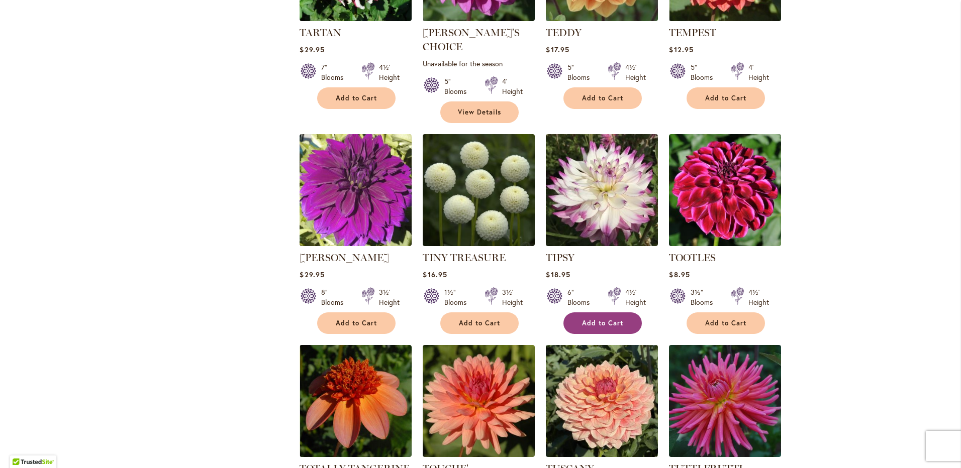
click at [607, 319] on span "Add to Cart" at bounding box center [602, 323] width 41 height 9
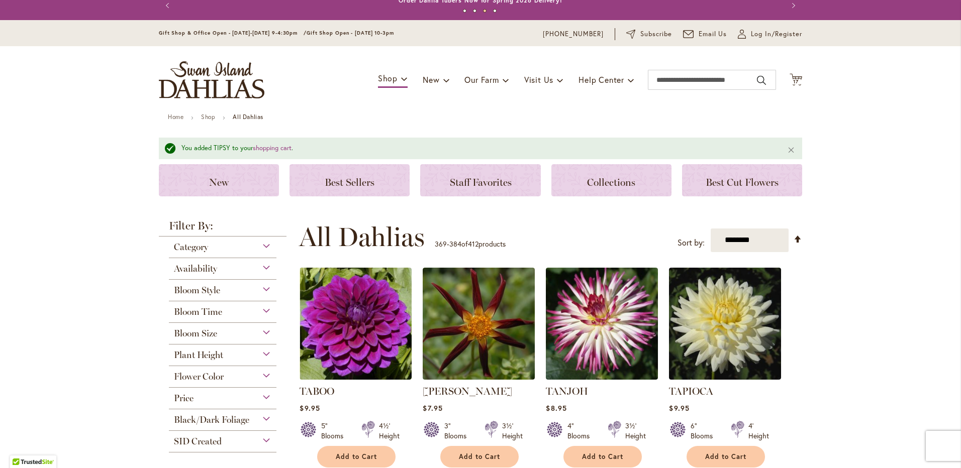
scroll to position [0, 0]
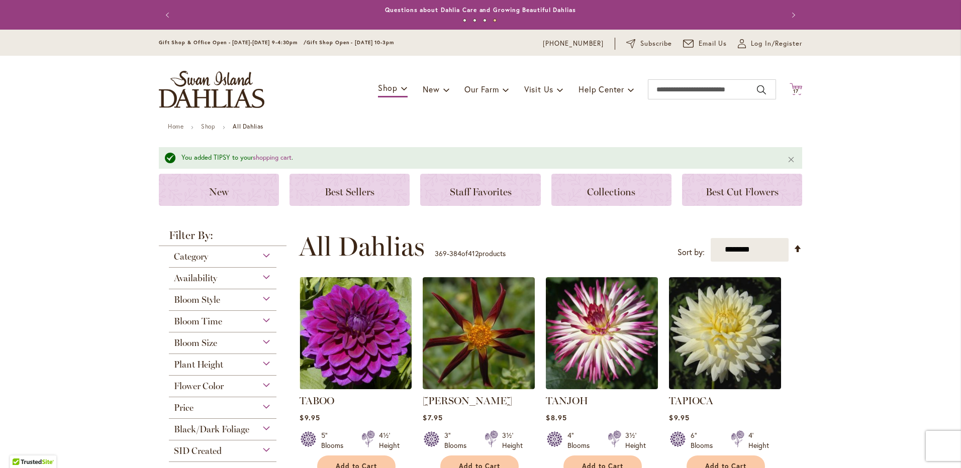
click at [795, 89] on span "17" at bounding box center [796, 91] width 6 height 7
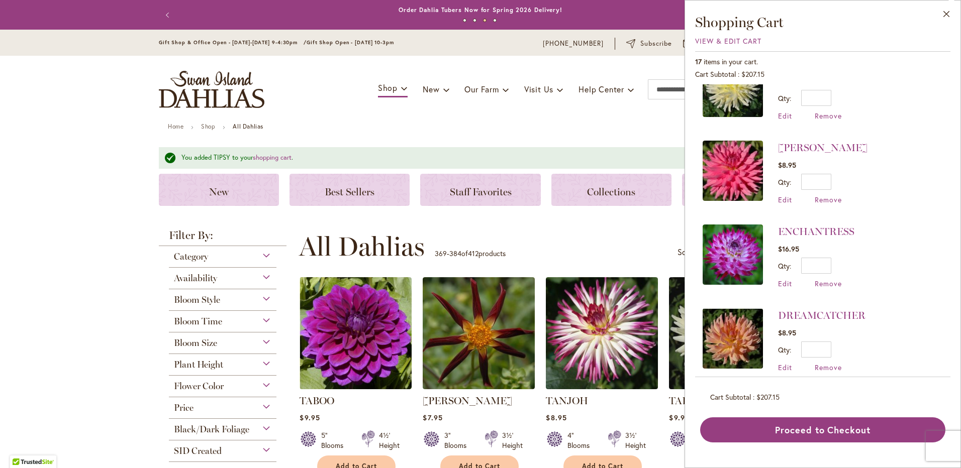
scroll to position [603, 0]
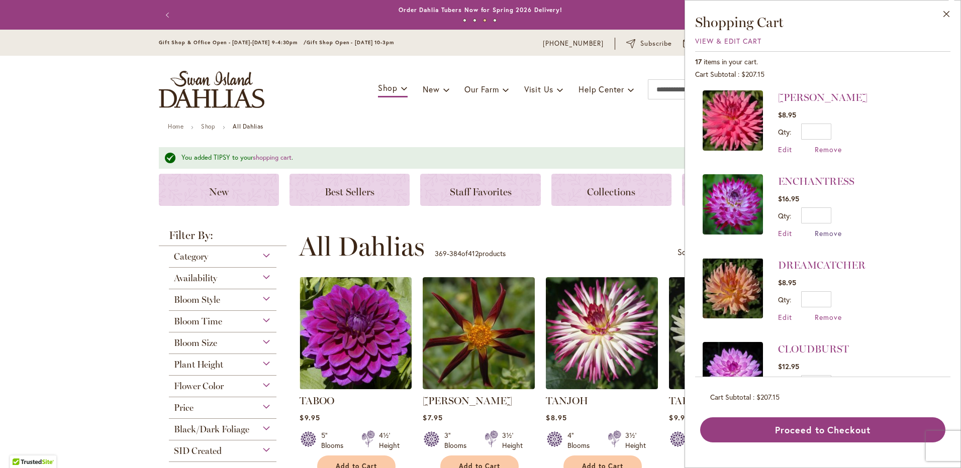
click at [829, 229] on span "Remove" at bounding box center [828, 234] width 27 height 10
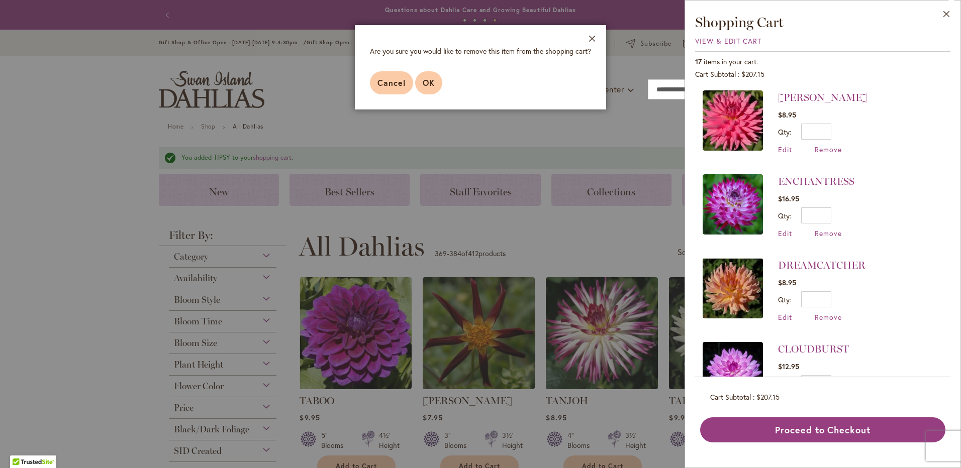
click at [432, 87] on span "OK" at bounding box center [429, 82] width 12 height 11
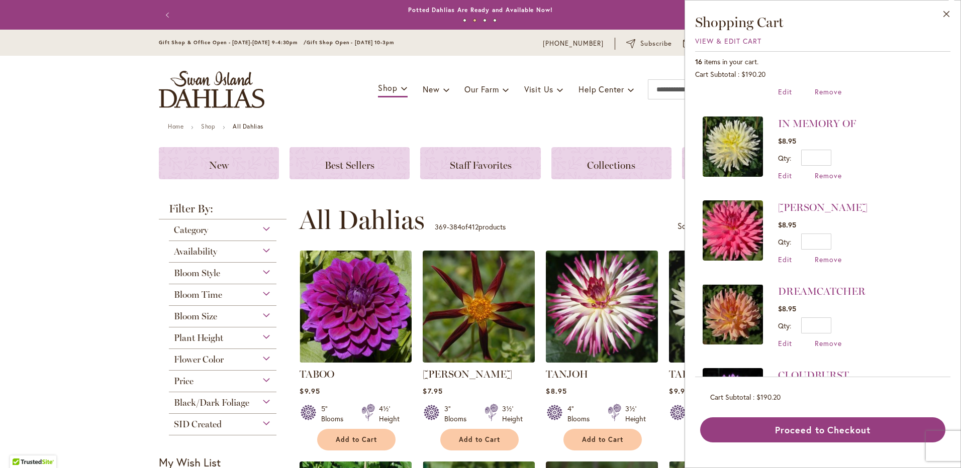
scroll to position [503, 0]
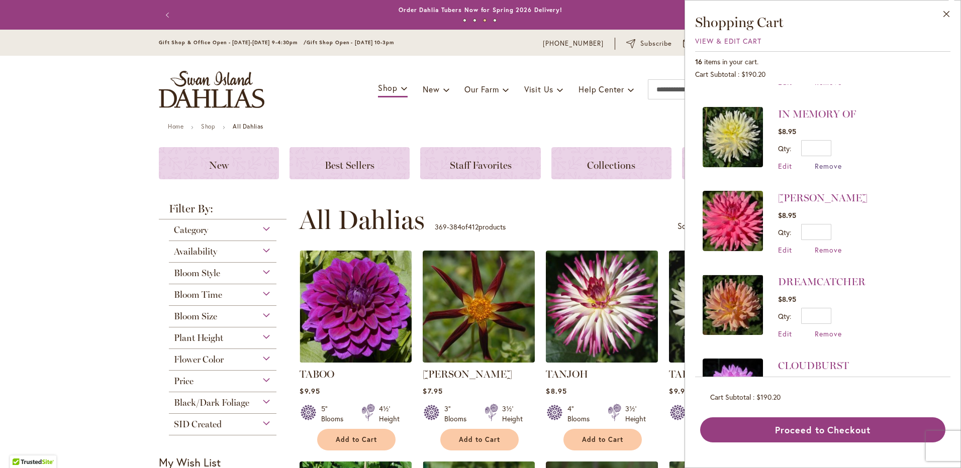
click at [824, 161] on span "Remove" at bounding box center [828, 166] width 27 height 10
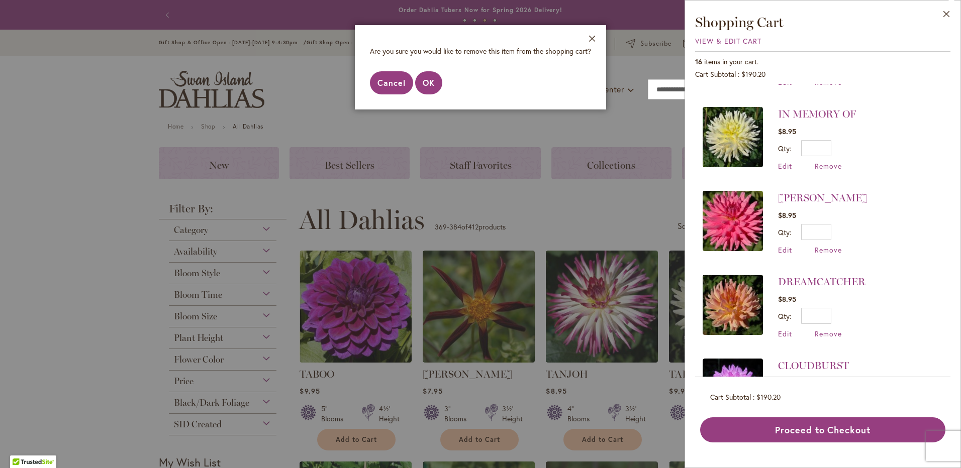
click at [393, 85] on span "Cancel" at bounding box center [391, 82] width 28 height 11
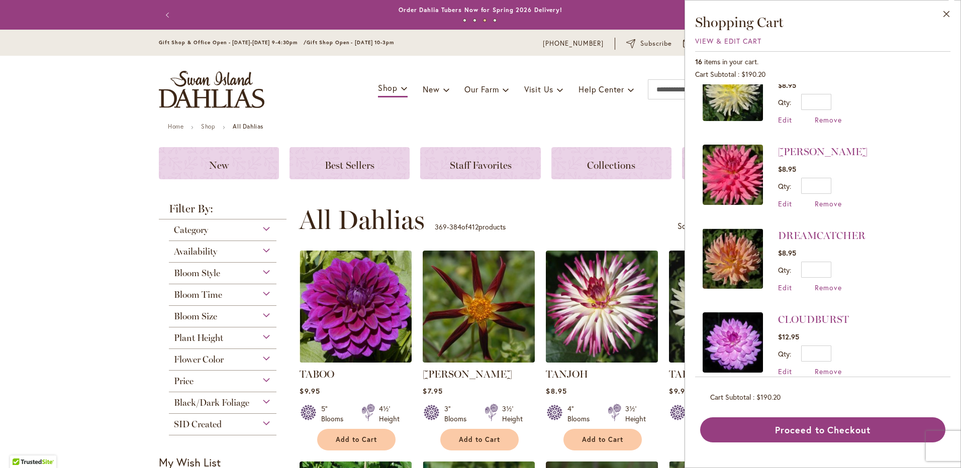
scroll to position [553, 0]
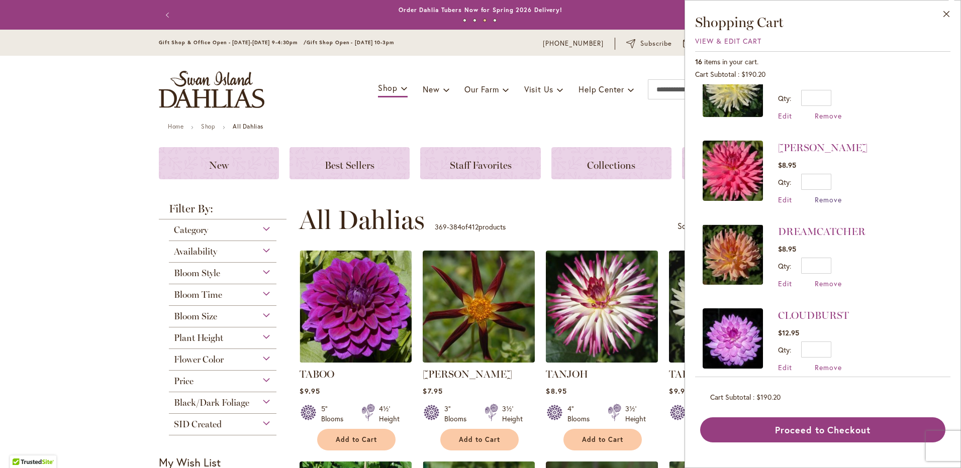
click at [835, 195] on span "Remove" at bounding box center [828, 200] width 27 height 10
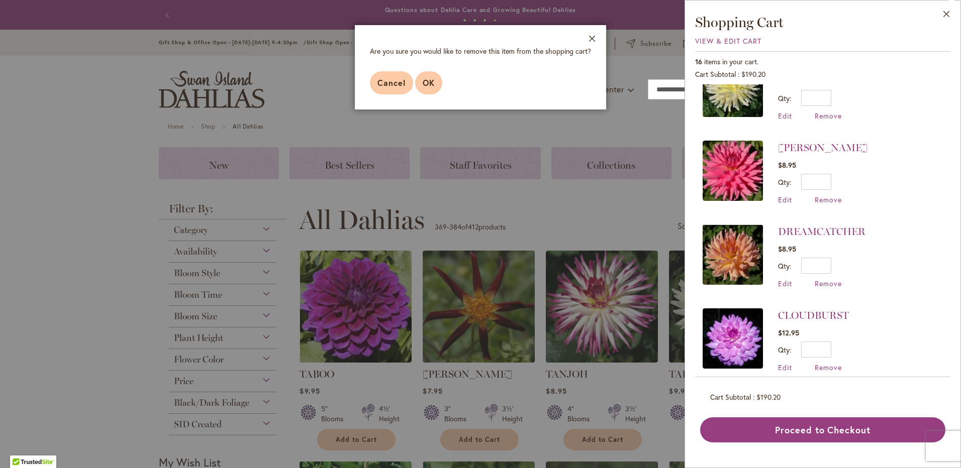
click at [424, 79] on span "OK" at bounding box center [429, 82] width 12 height 11
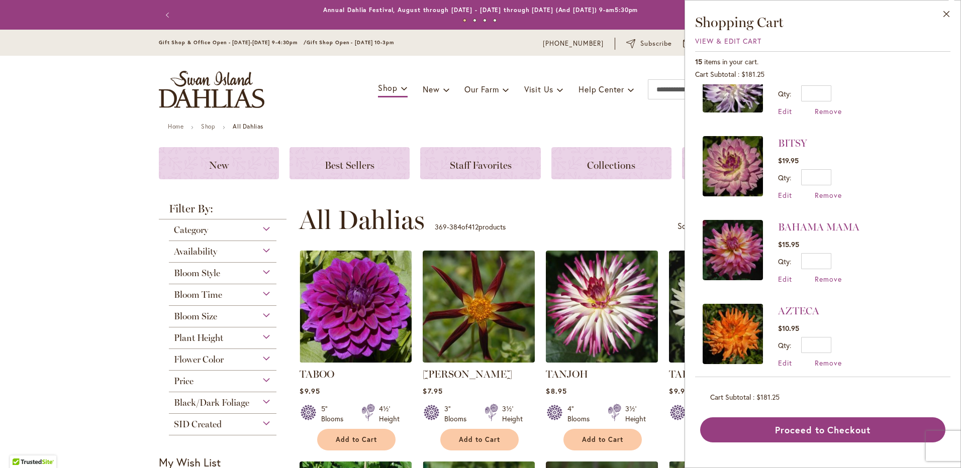
scroll to position [905, 0]
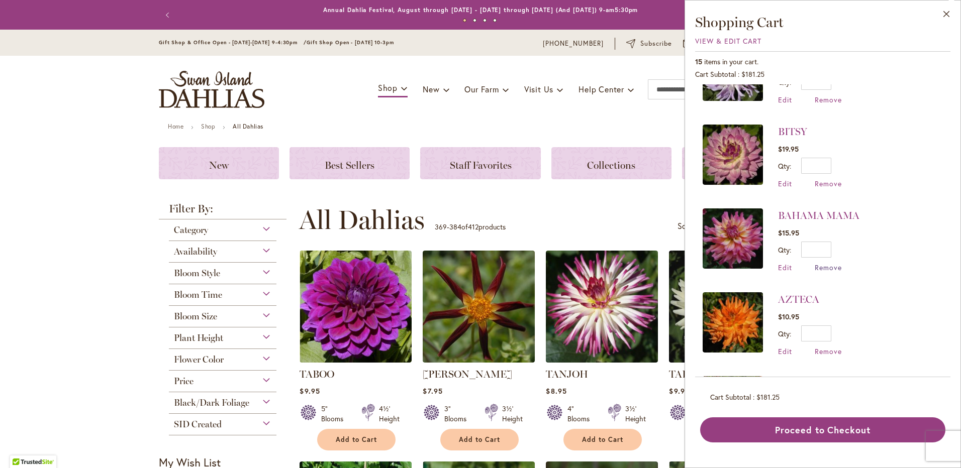
click at [834, 263] on span "Remove" at bounding box center [828, 268] width 27 height 10
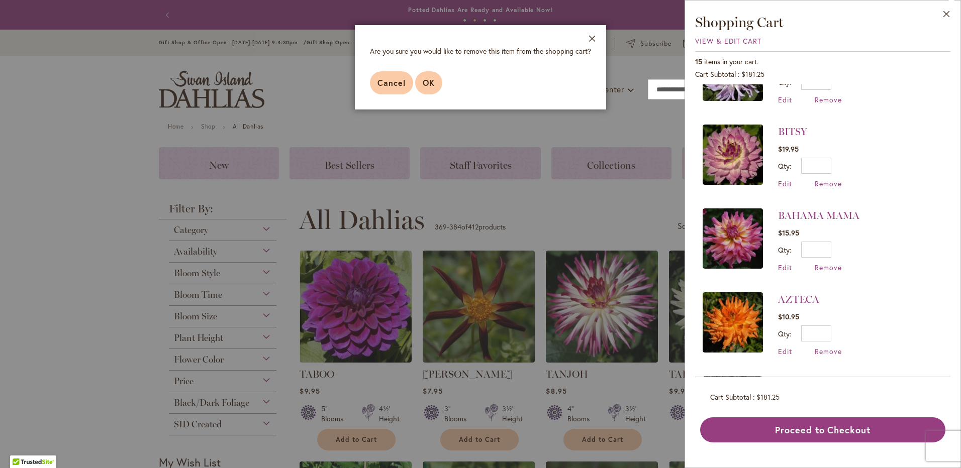
click at [437, 87] on button "OK" at bounding box center [428, 82] width 27 height 23
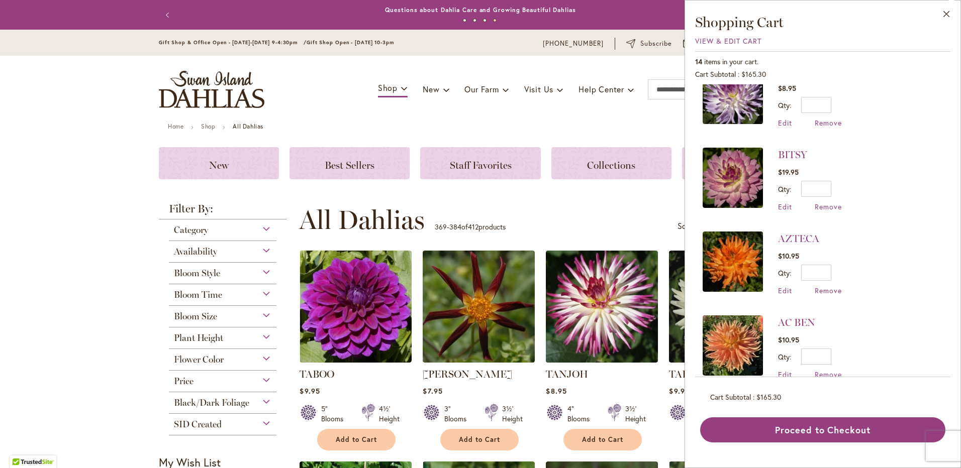
scroll to position [888, 0]
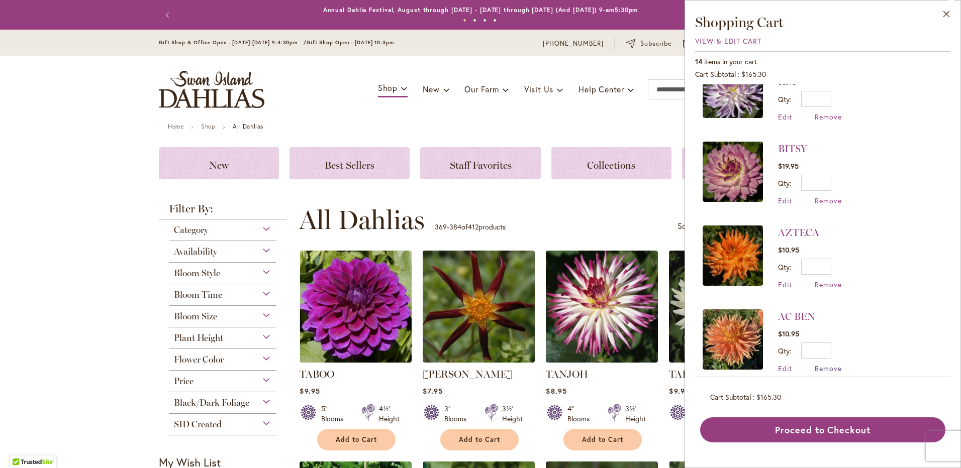
click at [829, 364] on span "Remove" at bounding box center [828, 369] width 27 height 10
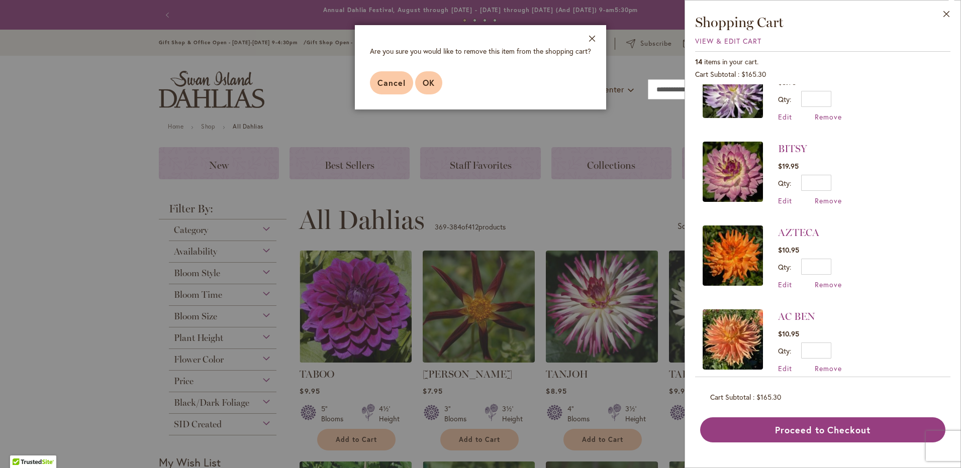
click at [427, 76] on button "OK" at bounding box center [428, 82] width 27 height 23
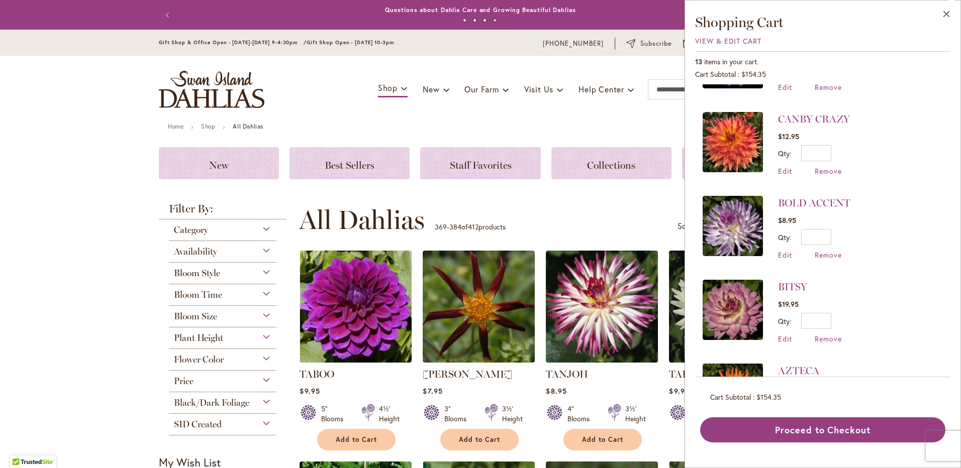
scroll to position [804, 0]
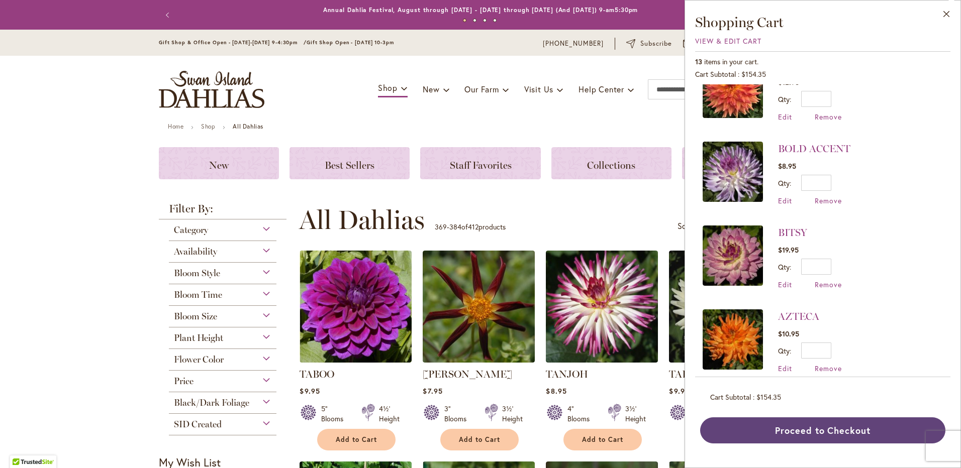
click at [750, 429] on button "Proceed to Checkout" at bounding box center [822, 431] width 245 height 26
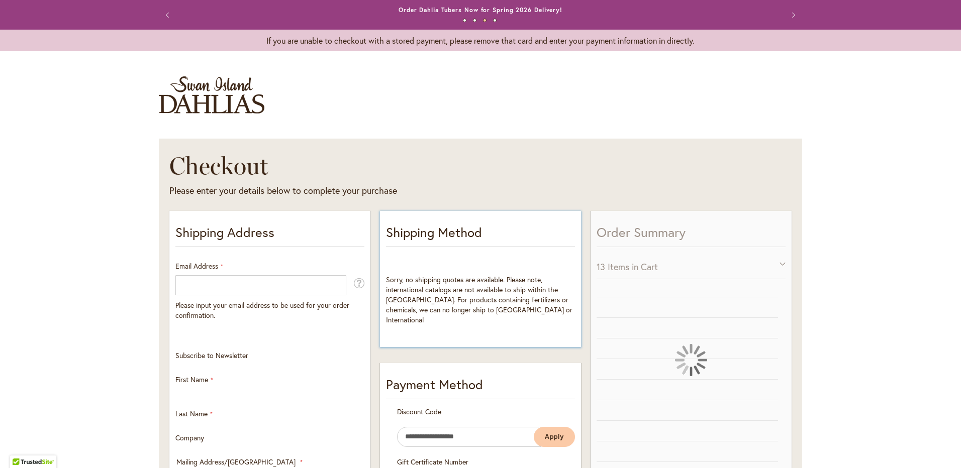
select select "**"
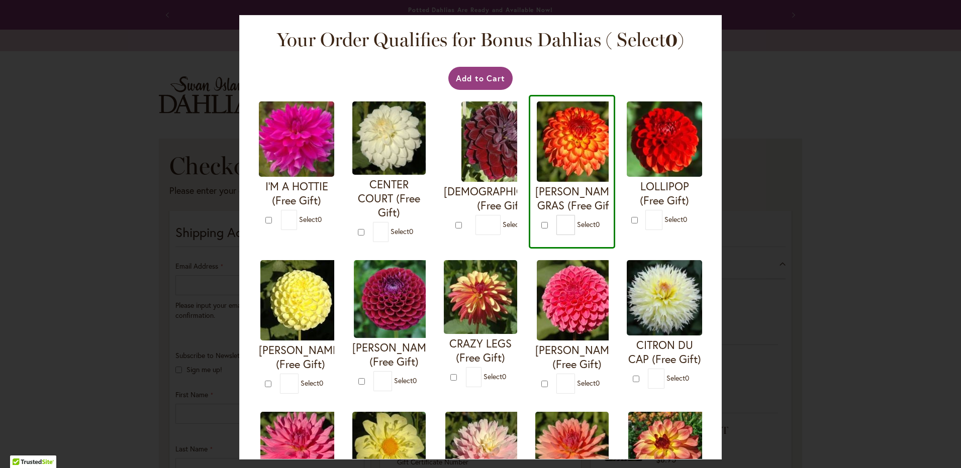
click at [619, 216] on div "* Select 0" at bounding box center [587, 225] width 62 height 20
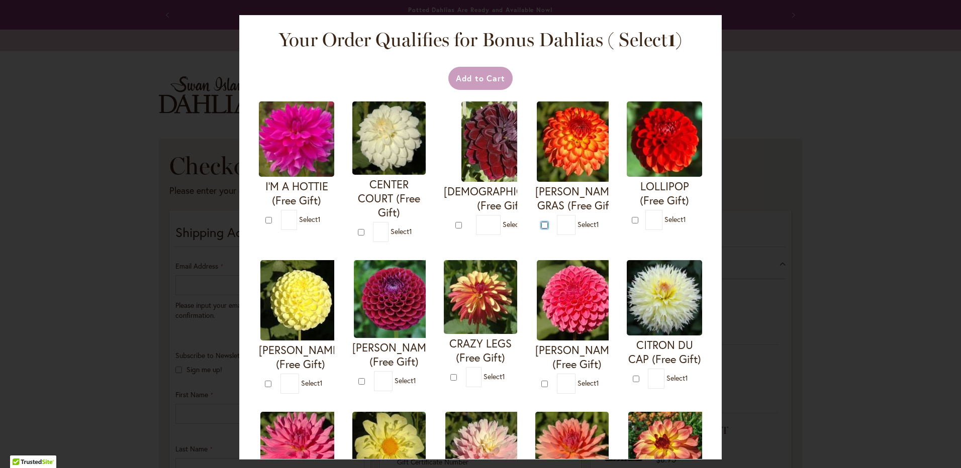
type input "*"
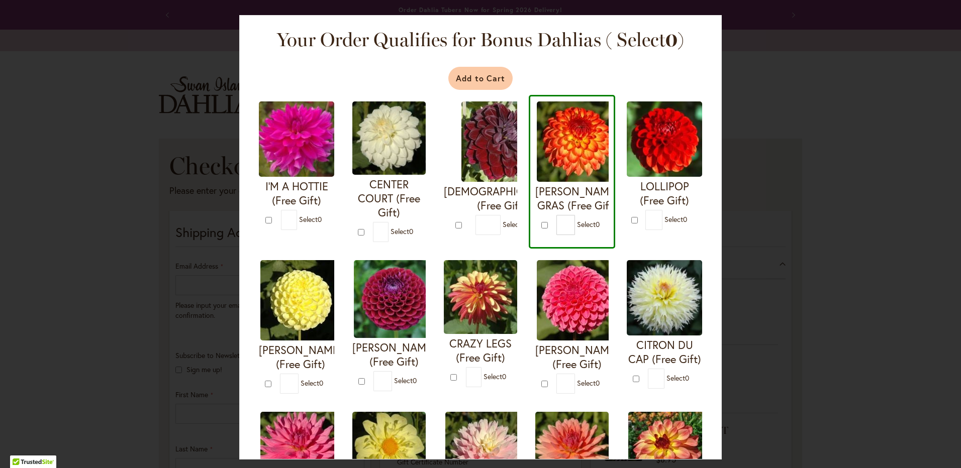
click at [469, 78] on button "Add to Cart" at bounding box center [480, 78] width 65 height 23
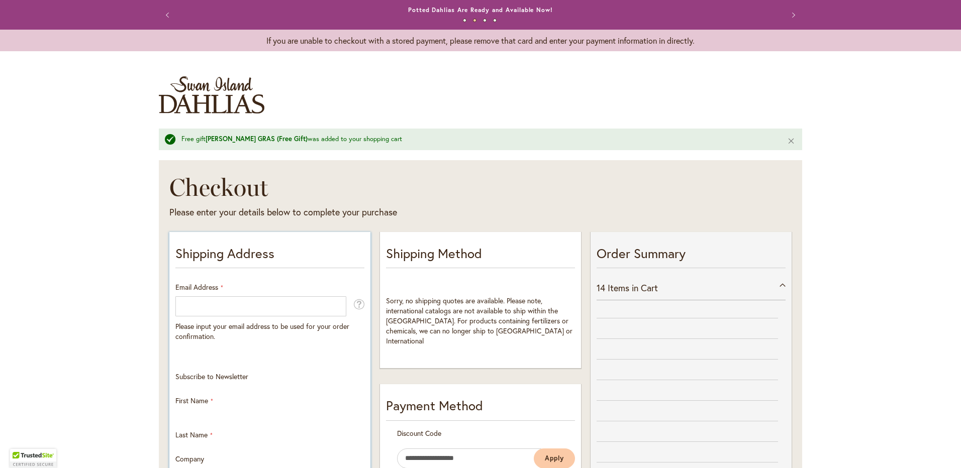
select select "**"
click at [192, 309] on input "Email Address" at bounding box center [260, 307] width 171 height 20
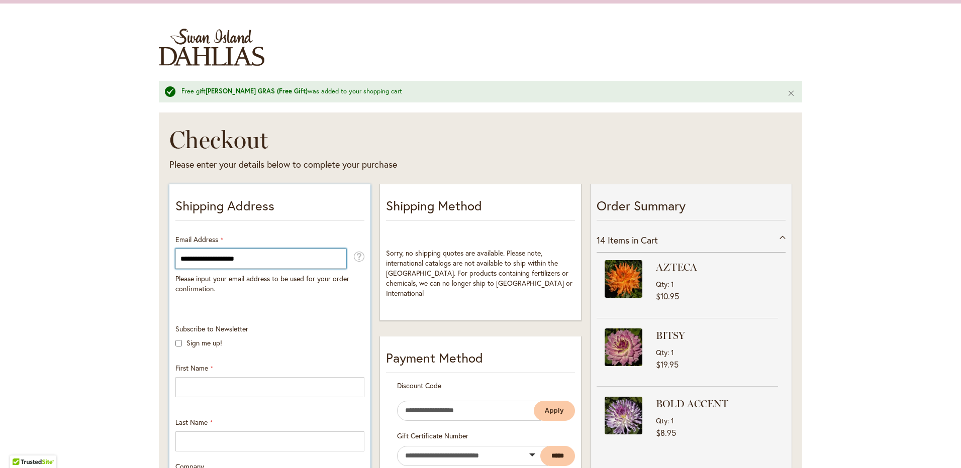
scroll to position [101, 0]
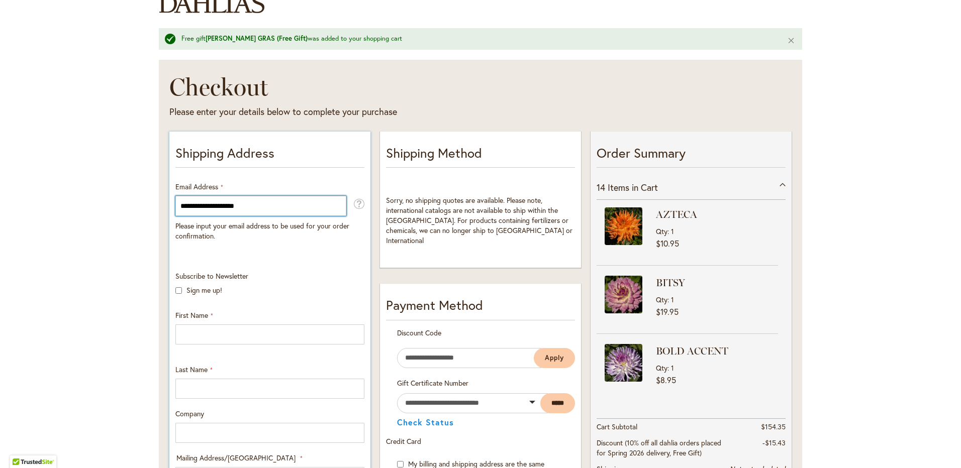
type input "**********"
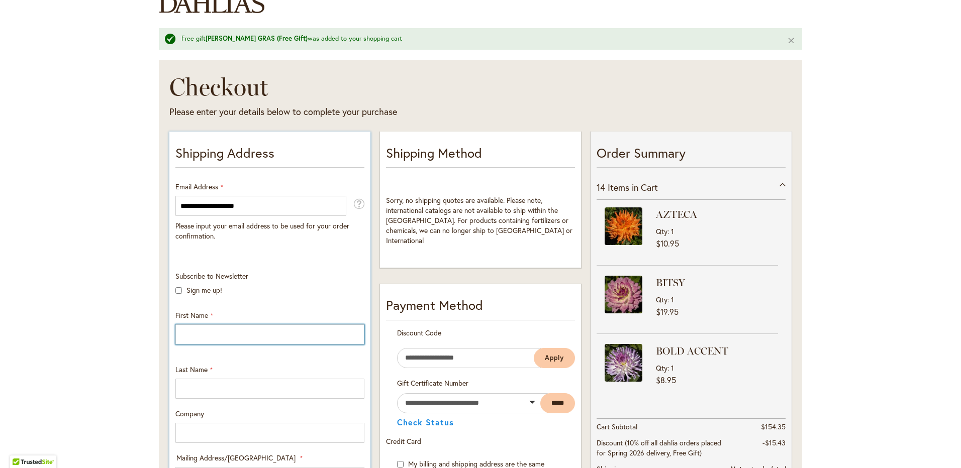
click at [198, 334] on input "First Name" at bounding box center [269, 335] width 189 height 20
type input "********"
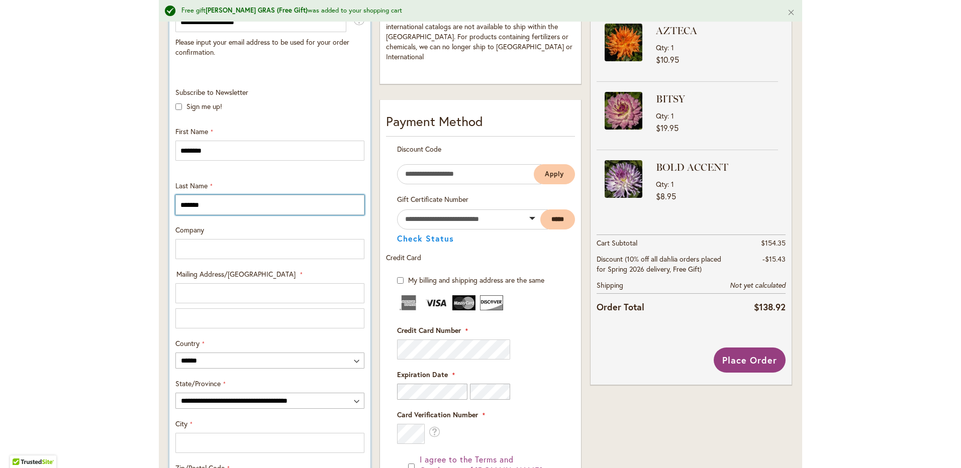
scroll to position [302, 0]
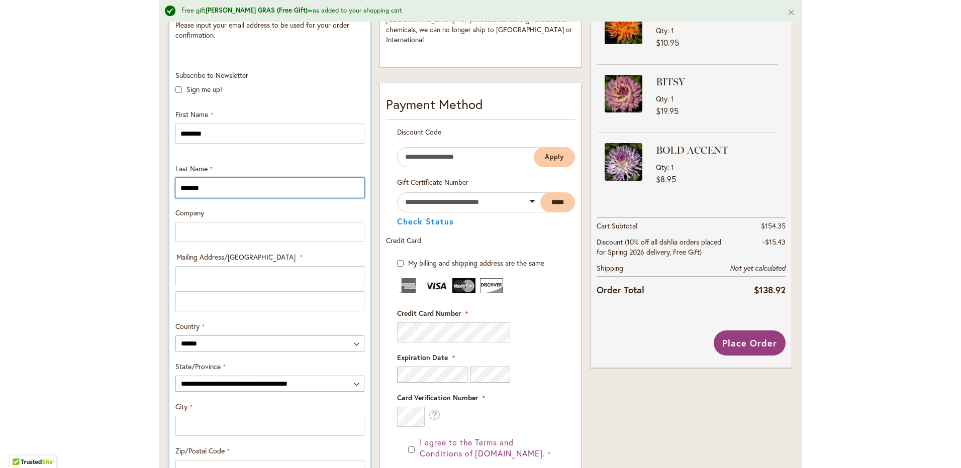
type input "*******"
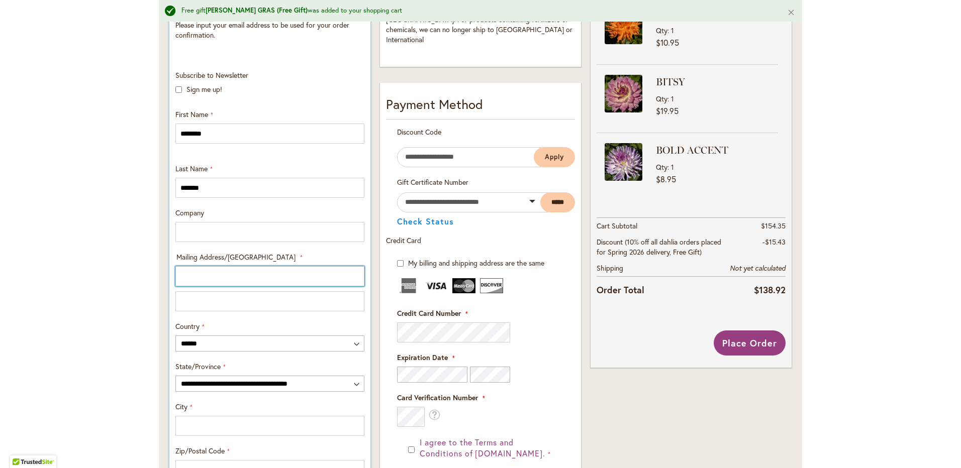
click at [191, 279] on input "Mailing Address/PO BOX: Line 1" at bounding box center [269, 276] width 189 height 20
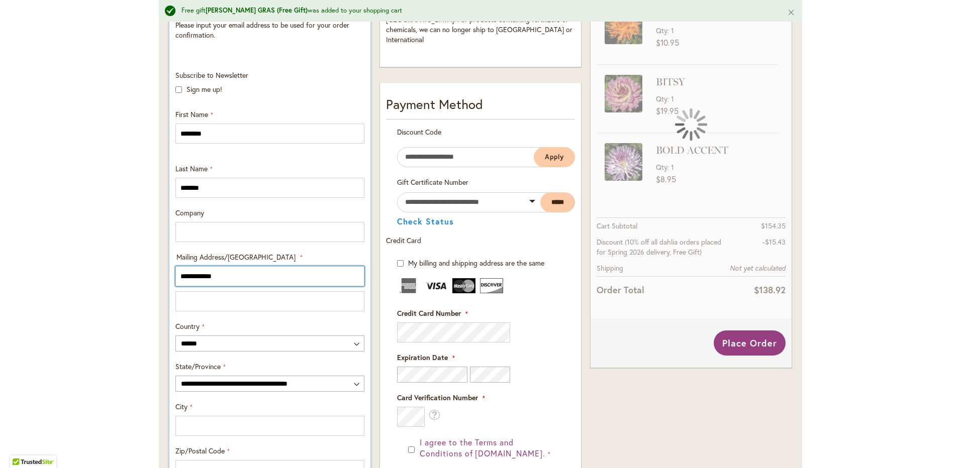
type input "**********"
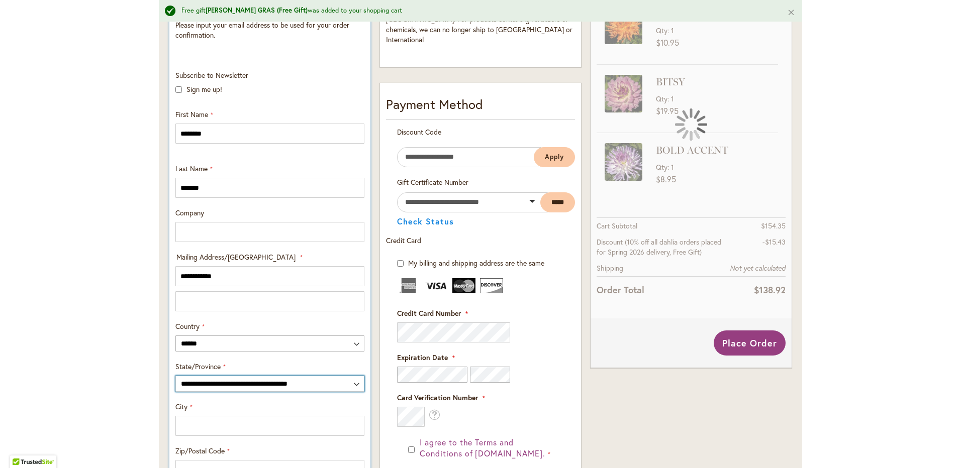
click at [353, 384] on select "**********" at bounding box center [269, 384] width 189 height 16
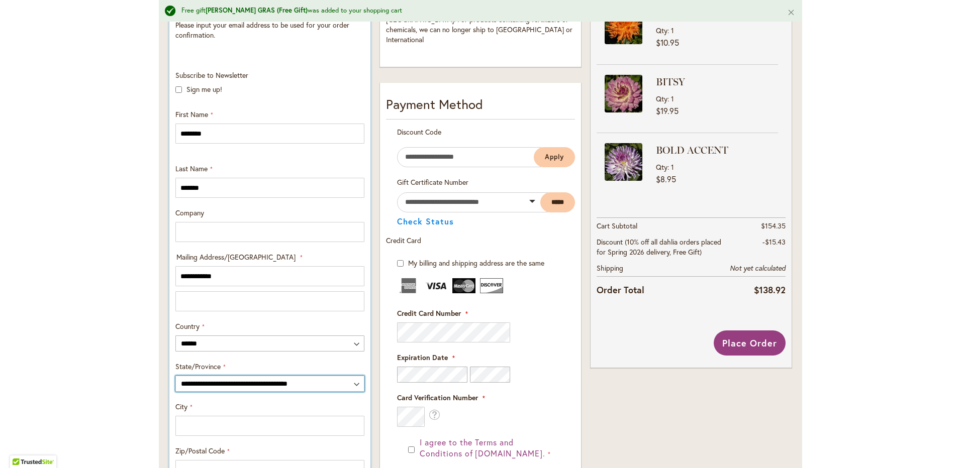
select select "**"
click at [175, 376] on select "**********" at bounding box center [269, 384] width 189 height 16
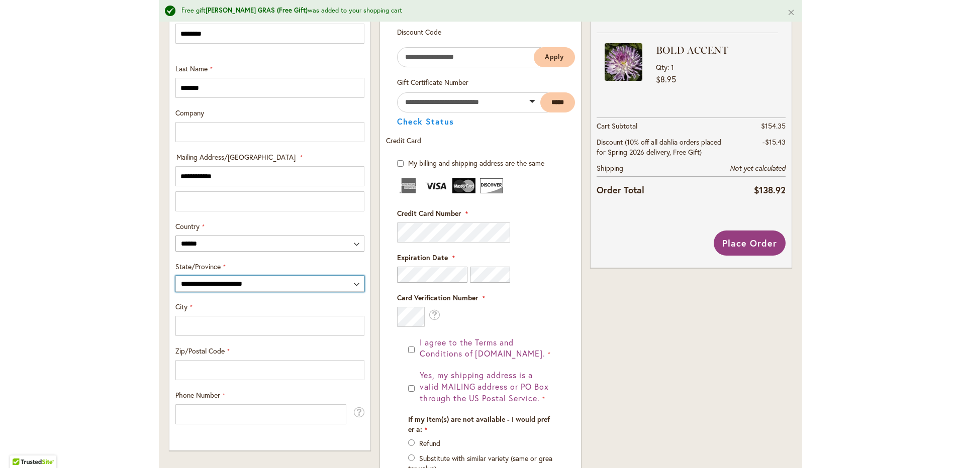
scroll to position [402, 0]
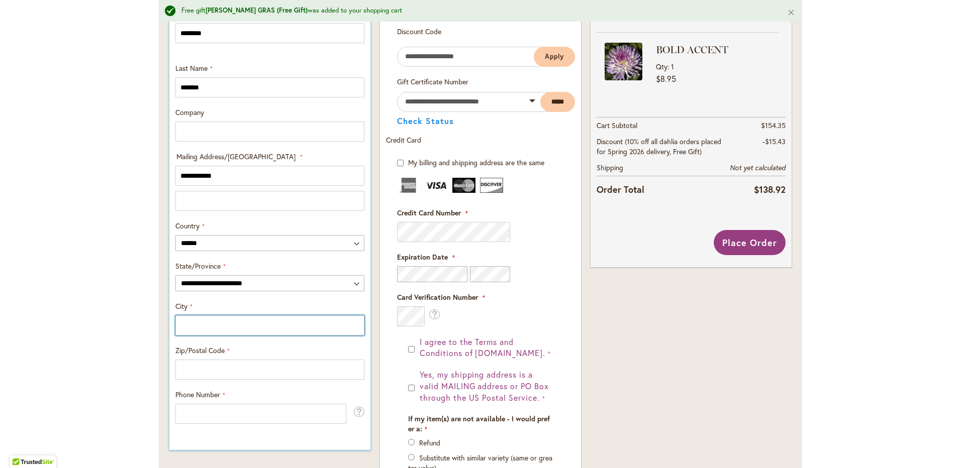
click at [193, 324] on input "City" at bounding box center [269, 326] width 189 height 20
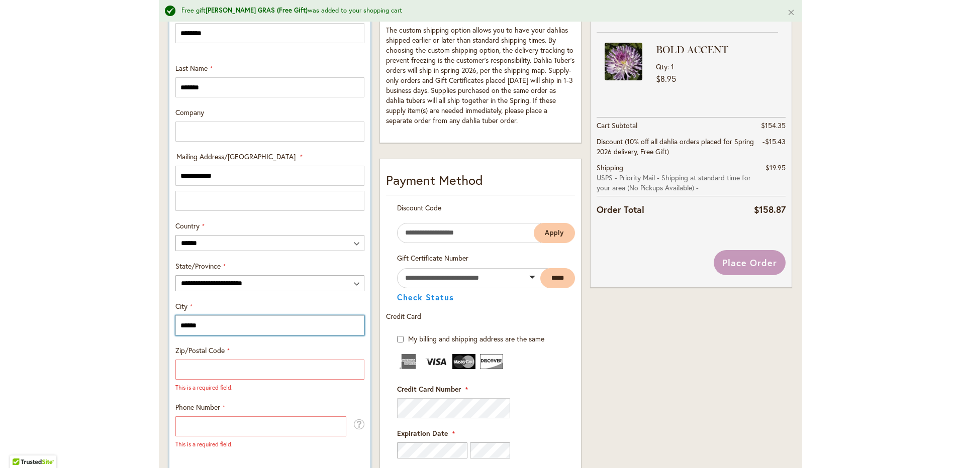
type input "******"
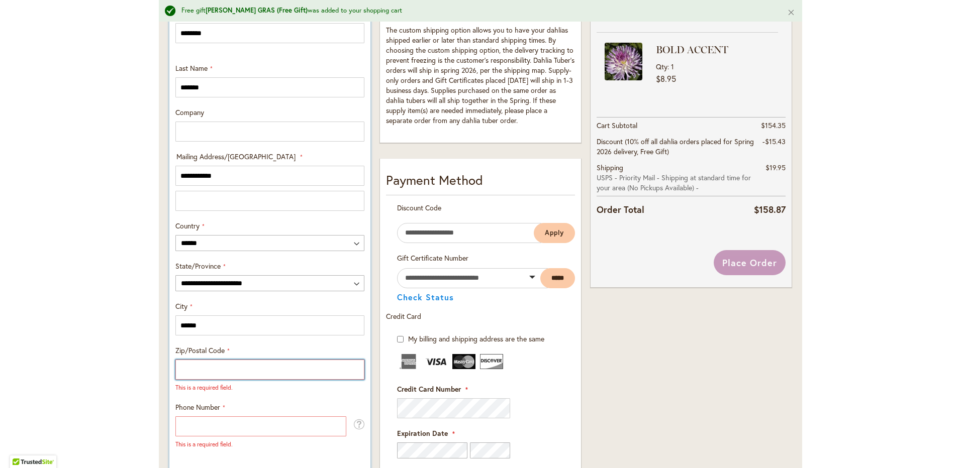
click at [184, 369] on input "Zip/Postal Code" at bounding box center [269, 370] width 189 height 20
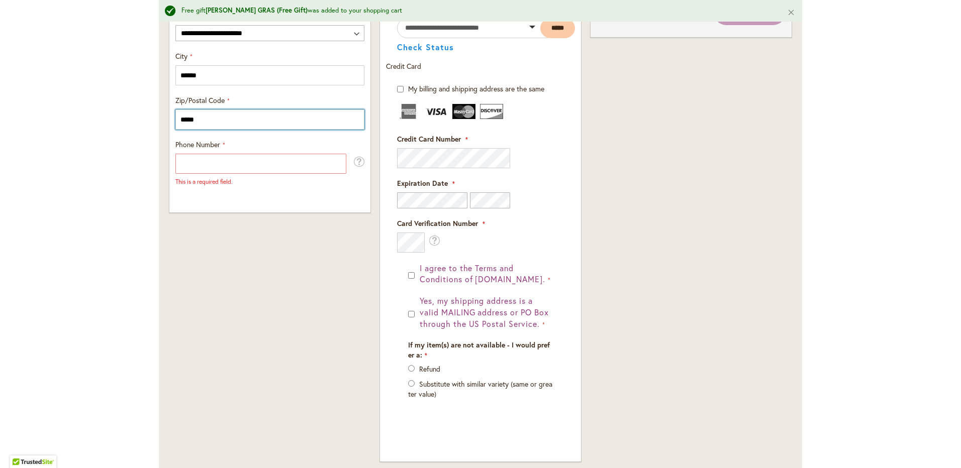
scroll to position [653, 0]
type input "*****"
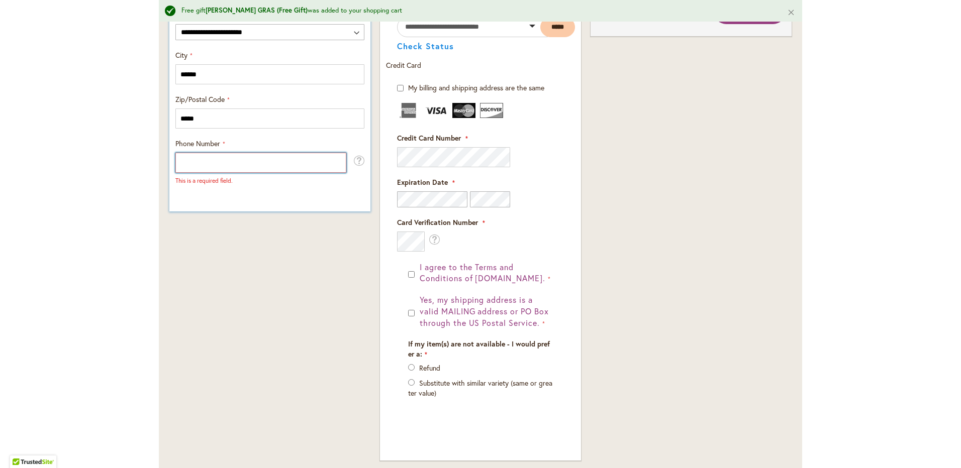
click at [183, 160] on input "Phone Number" at bounding box center [260, 163] width 171 height 20
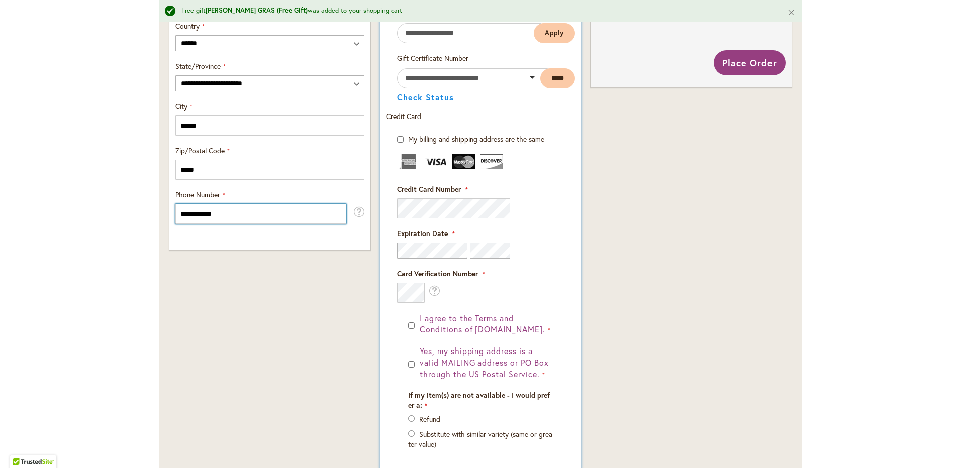
scroll to position [603, 0]
type input "**********"
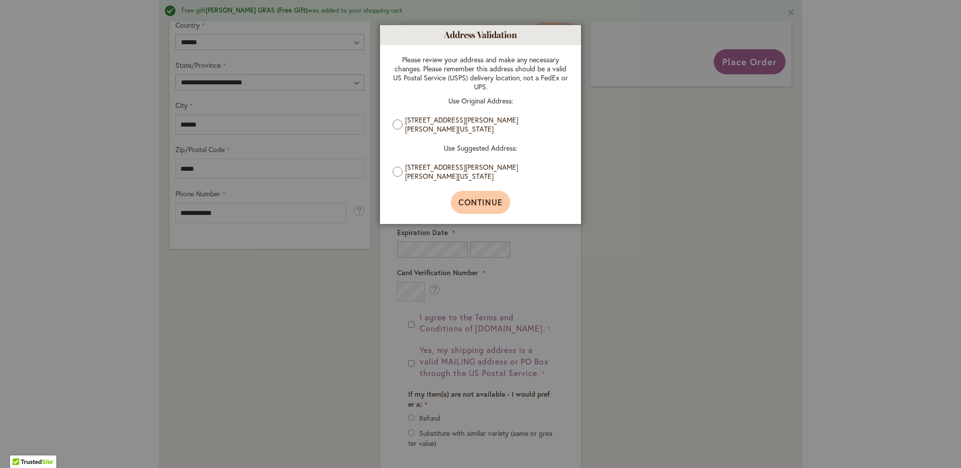
click at [497, 210] on button "Continue" at bounding box center [481, 202] width 60 height 23
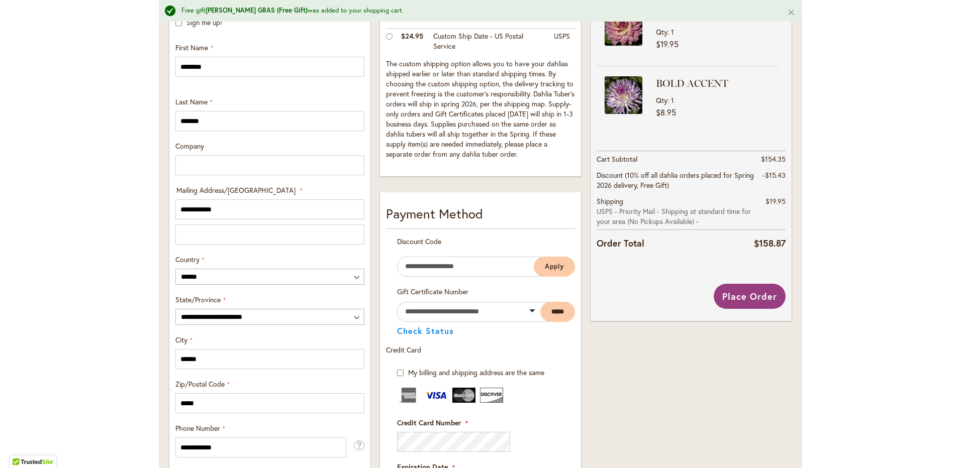
scroll to position [352, 0]
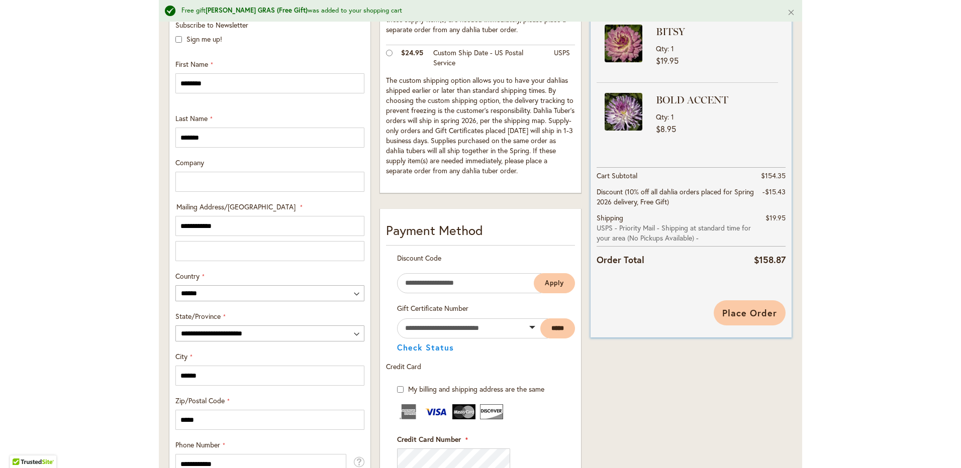
click at [750, 309] on span "Place Order" at bounding box center [749, 313] width 55 height 12
